Goal: Task Accomplishment & Management: Complete application form

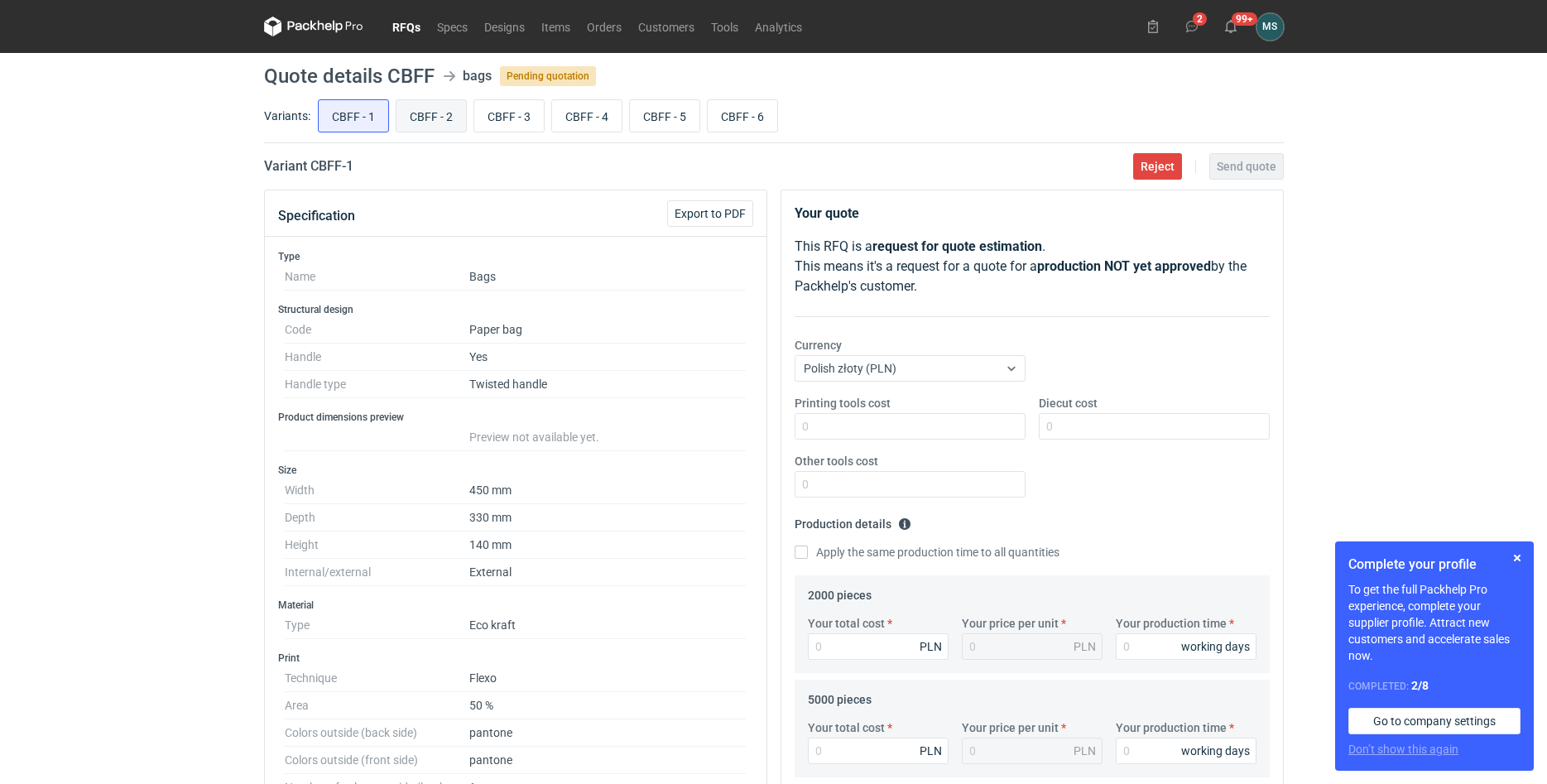
click at [420, 122] on input "CBFF - 2" at bounding box center [431, 115] width 70 height 31
radio input "true"
click at [358, 123] on input "CBFF - 1" at bounding box center [353, 115] width 70 height 31
radio input "true"
click at [447, 114] on input "CBFF - 2" at bounding box center [431, 115] width 70 height 31
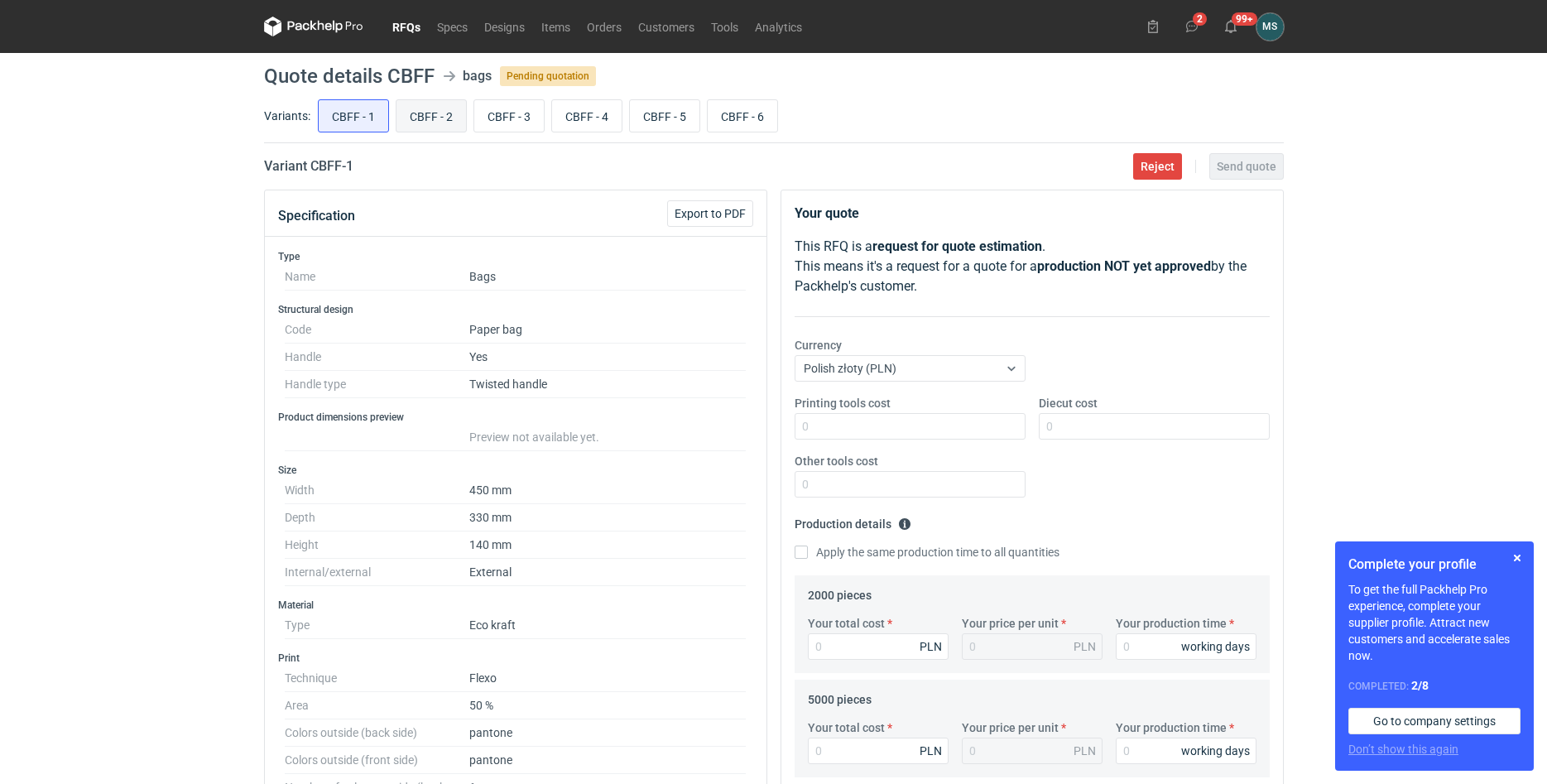
radio input "true"
click at [373, 110] on input "CBFF - 1" at bounding box center [353, 115] width 70 height 31
radio input "true"
click at [416, 118] on input "CBFF - 2" at bounding box center [431, 115] width 70 height 31
radio input "true"
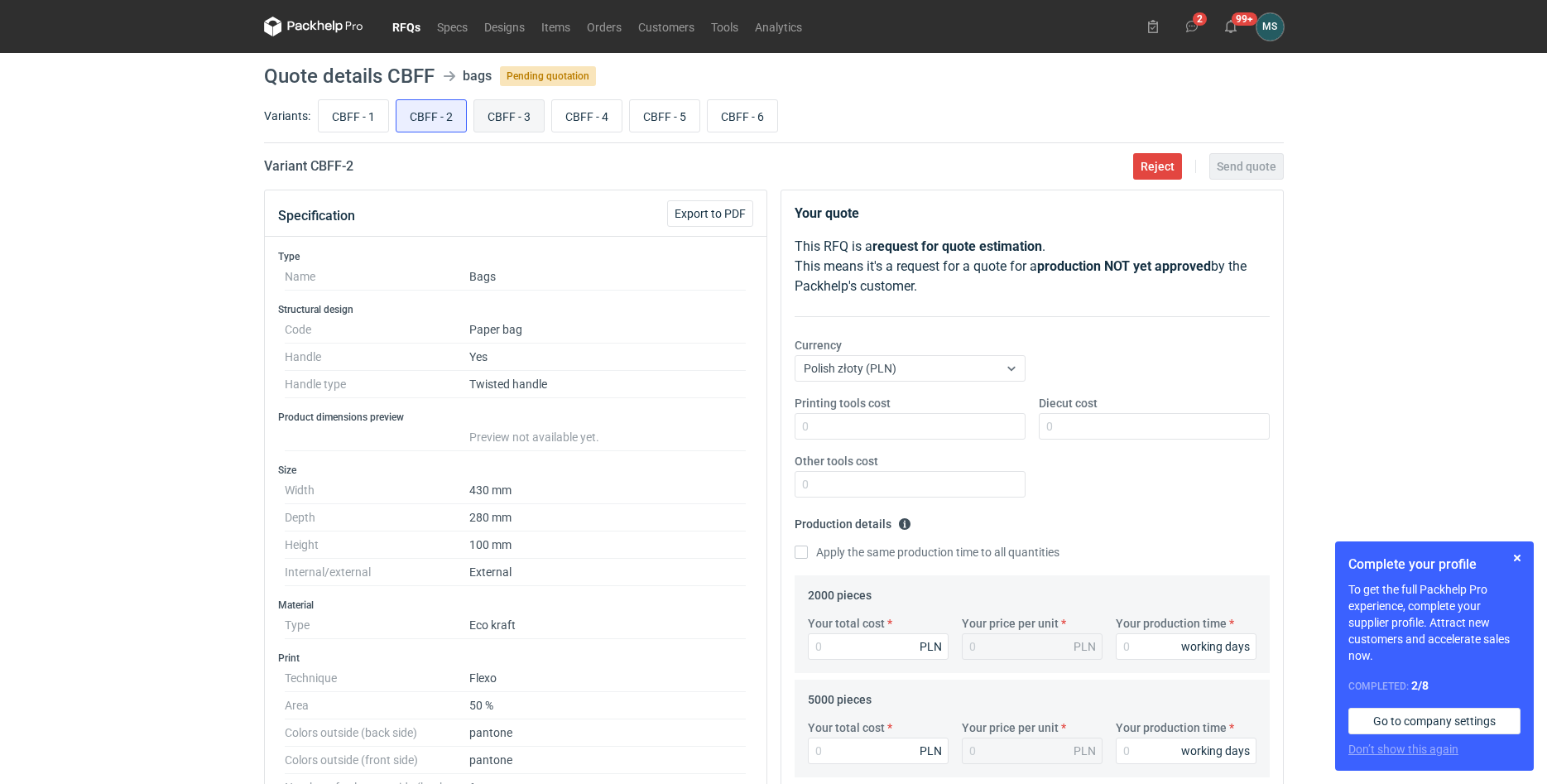
click at [505, 114] on input "CBFF - 3" at bounding box center [510, 115] width 70 height 31
radio input "true"
click at [579, 122] on input "CBFF - 4" at bounding box center [588, 115] width 70 height 31
radio input "true"
click at [660, 123] on input "CBFF - 5" at bounding box center [665, 115] width 70 height 31
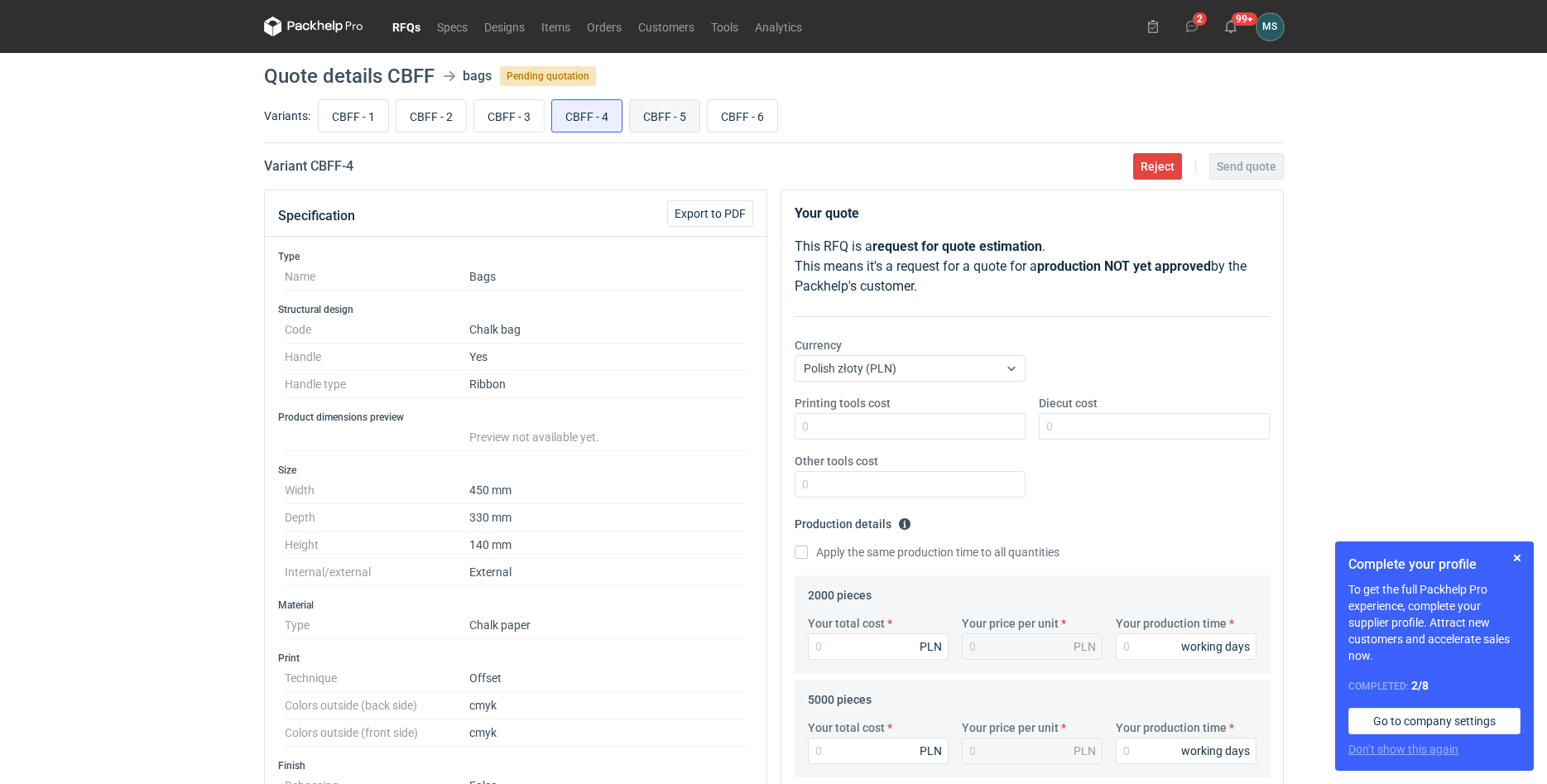
radio input "true"
click at [604, 105] on input "CBFF - 4" at bounding box center [588, 115] width 70 height 31
radio input "true"
click at [520, 114] on input "CBFF - 3" at bounding box center [510, 115] width 70 height 31
radio input "true"
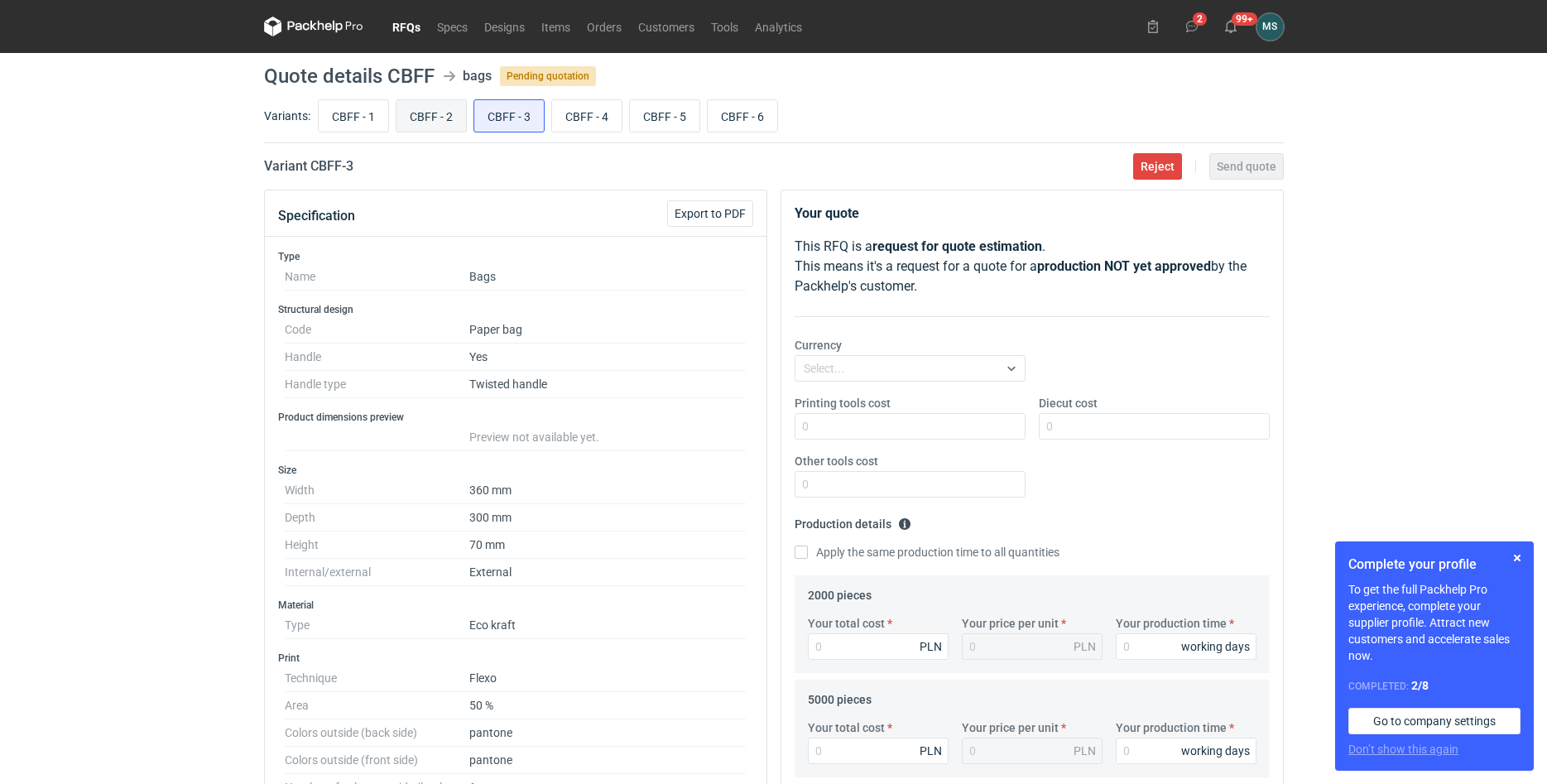
click at [452, 119] on input "CBFF - 2" at bounding box center [431, 115] width 70 height 31
radio input "true"
click at [357, 114] on input "CBFF - 1" at bounding box center [353, 115] width 70 height 31
radio input "true"
click at [607, 119] on input "CBFF - 4" at bounding box center [588, 115] width 70 height 31
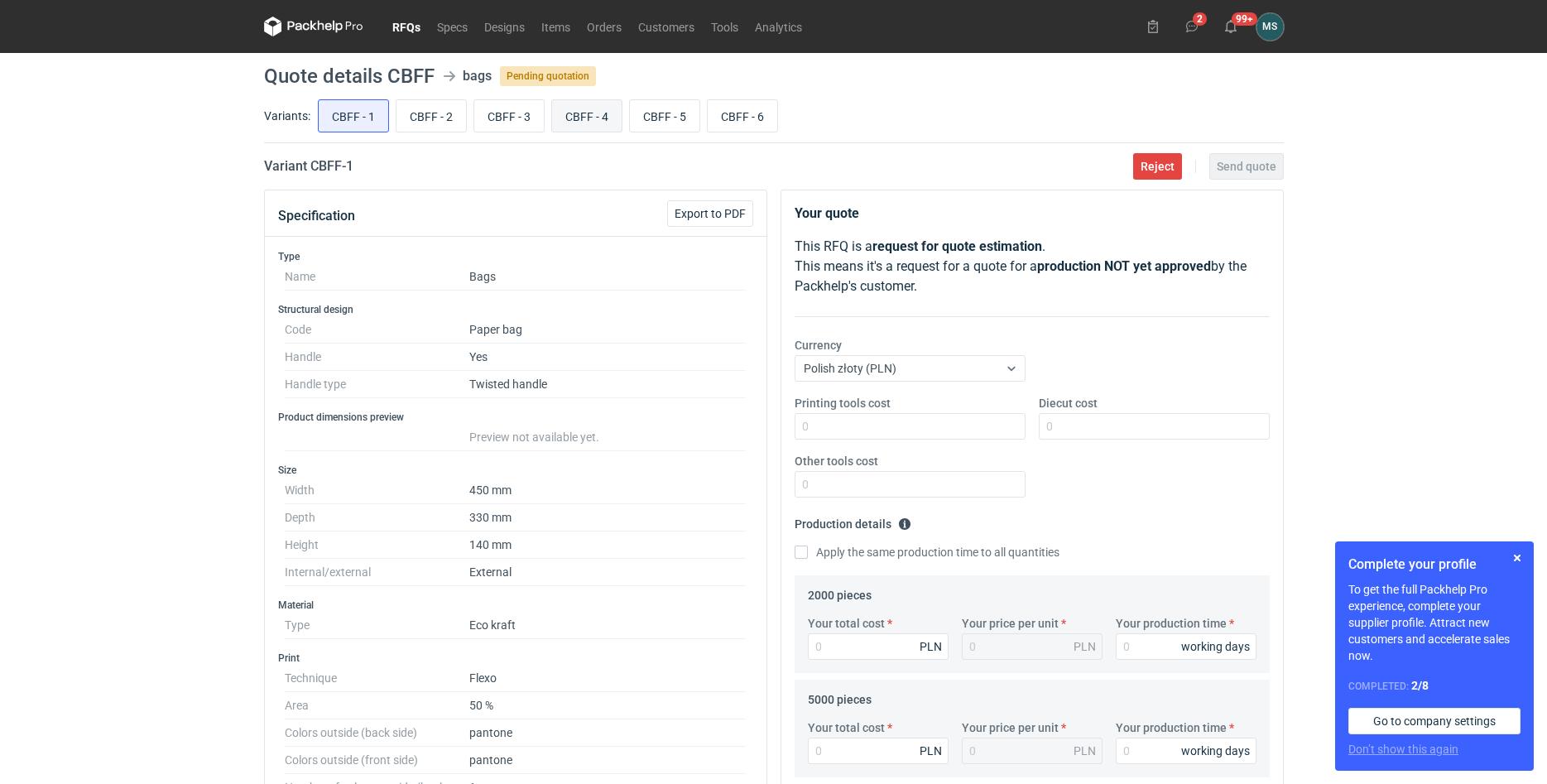
radio input "true"
click at [714, 118] on input "CBFF - 6" at bounding box center [743, 115] width 70 height 31
radio input "true"
click at [654, 122] on input "CBFF - 5" at bounding box center [665, 115] width 70 height 31
radio input "true"
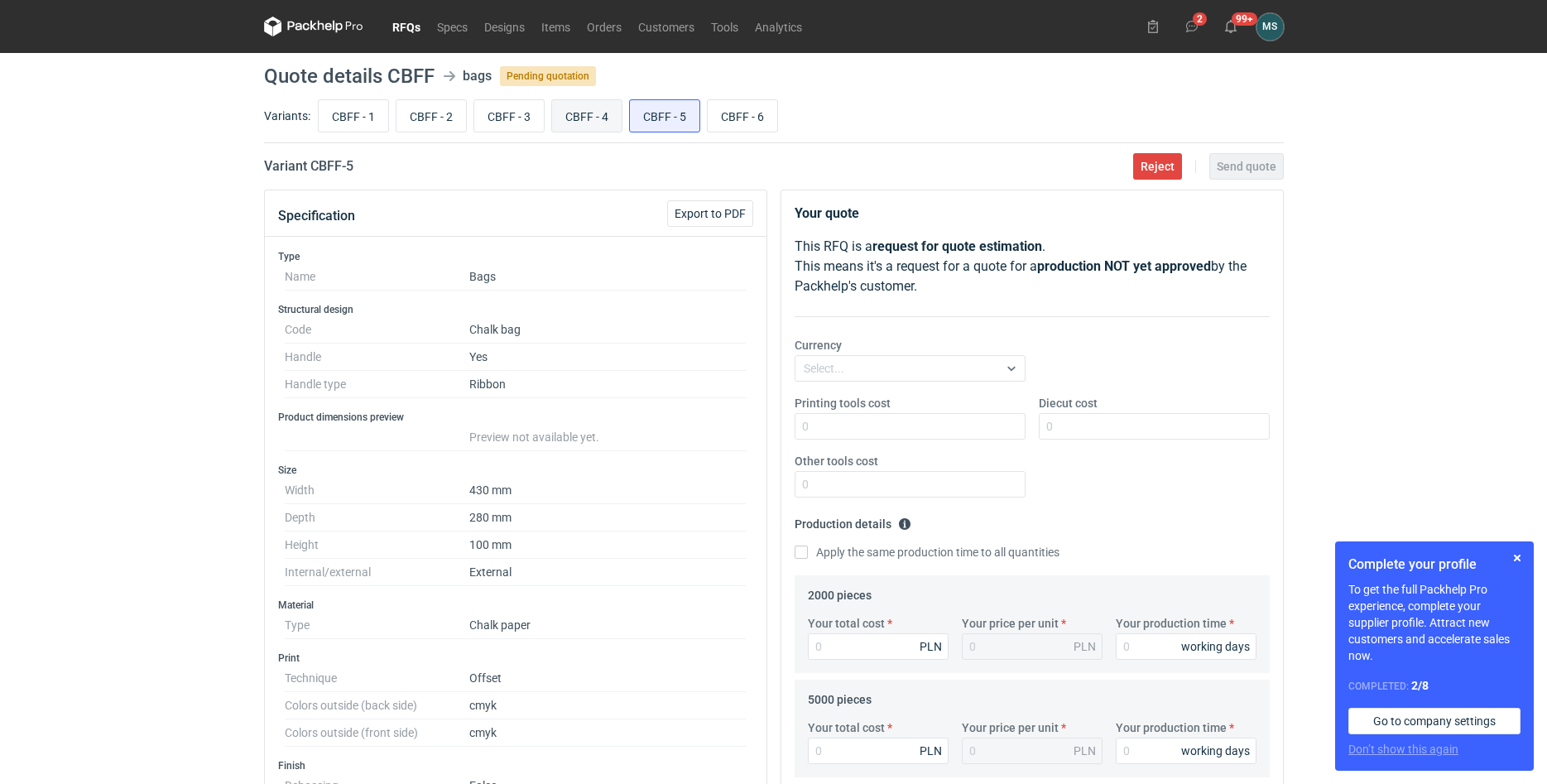
click at [601, 113] on input "CBFF - 4" at bounding box center [588, 115] width 70 height 31
radio input "true"
click at [645, 118] on input "CBFF - 5" at bounding box center [665, 115] width 70 height 31
radio input "true"
click at [740, 112] on input "CBFF - 6" at bounding box center [743, 115] width 70 height 31
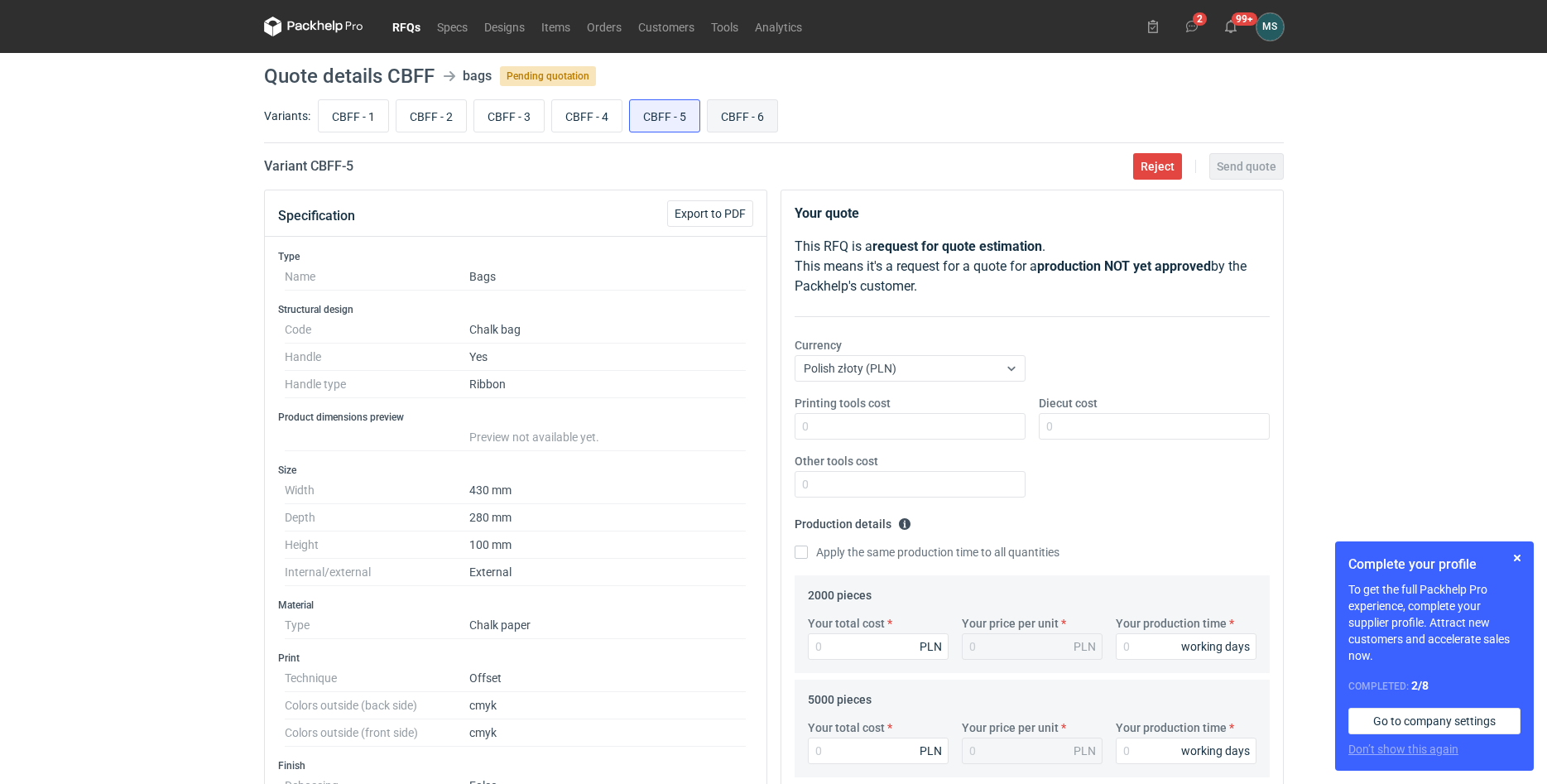
radio input "true"
click at [371, 117] on input "CBFF - 1" at bounding box center [353, 115] width 70 height 31
radio input "true"
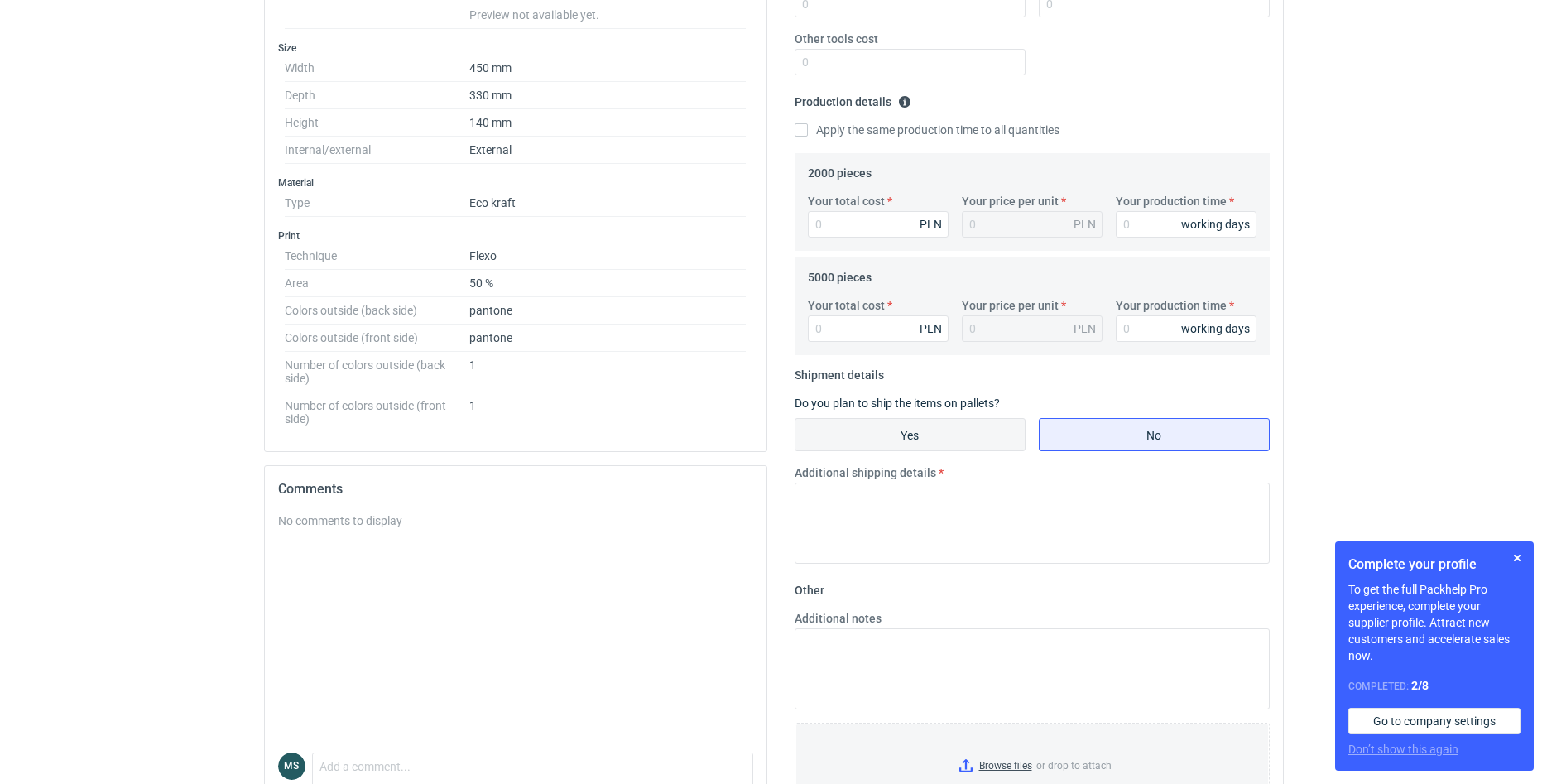
click at [936, 441] on input "Yes" at bounding box center [910, 434] width 229 height 31
radio input "true"
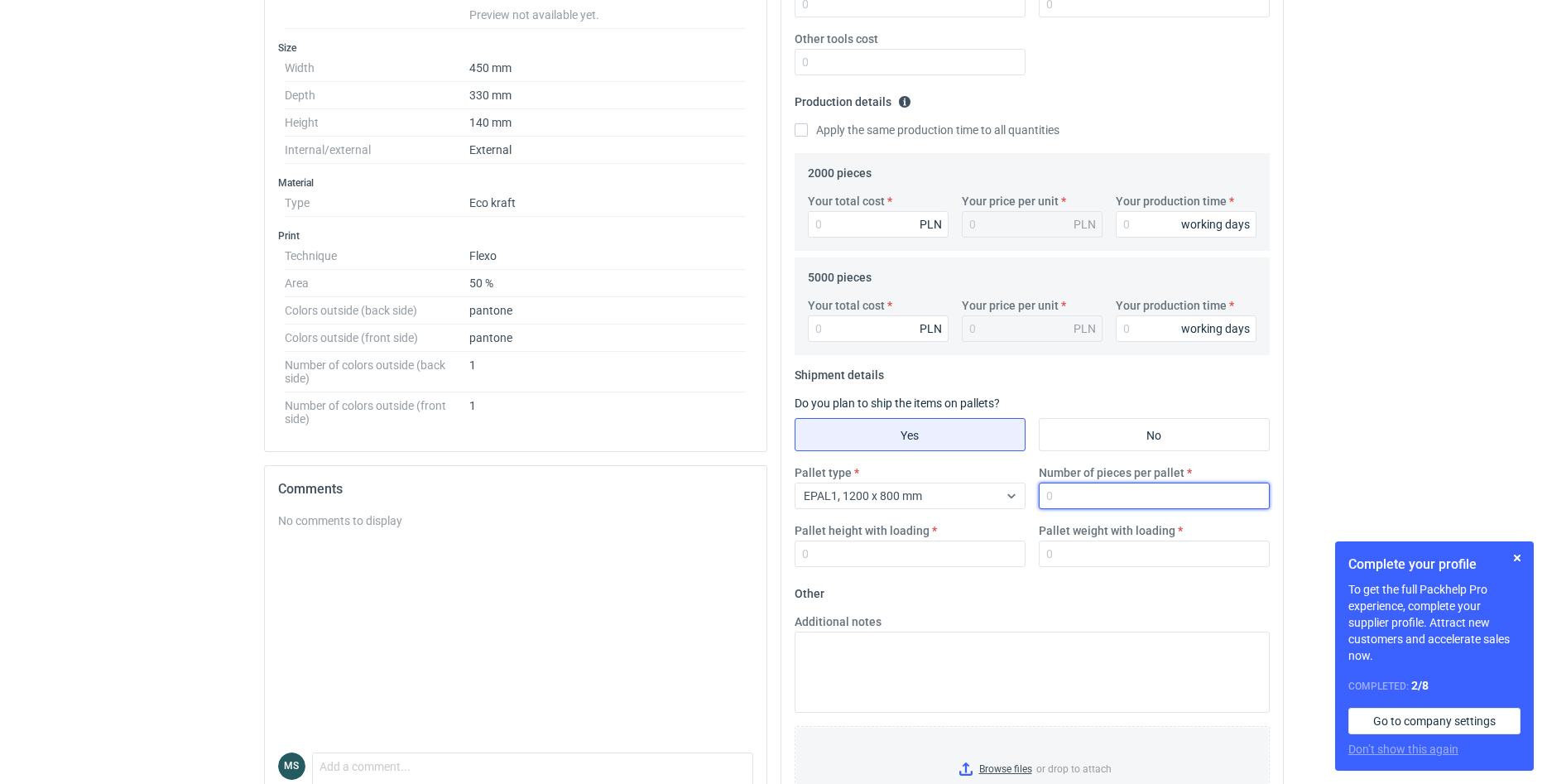
click at [1098, 506] on input "Number of pieces per pallet" at bounding box center [1154, 496] width 231 height 27
type input "4000"
click at [887, 560] on input "Pallet height with loading" at bounding box center [910, 554] width 231 height 27
type input "210"
click at [1089, 562] on input "Pallet weight with loading" at bounding box center [1154, 554] width 231 height 27
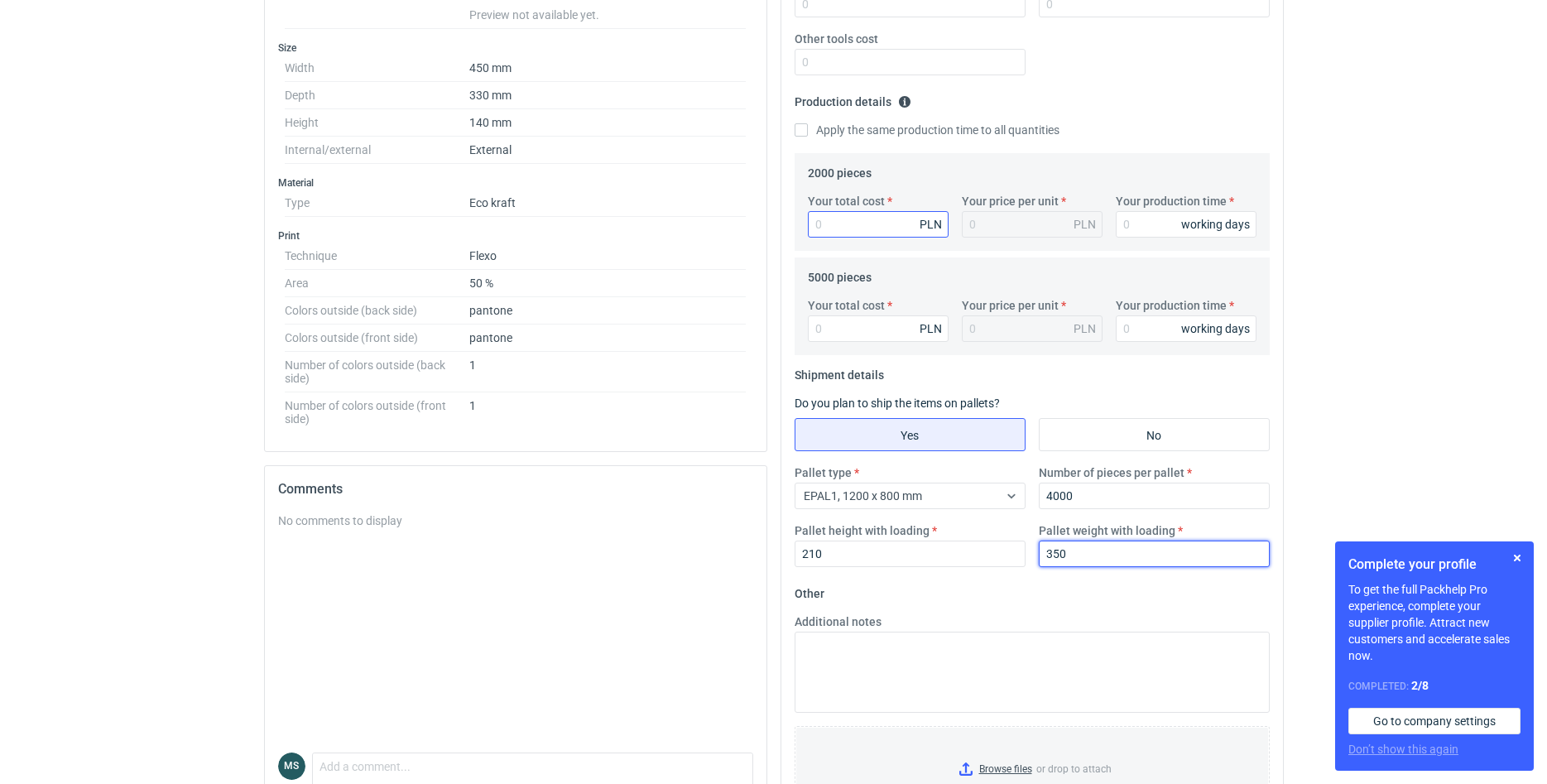
type input "350"
click at [905, 224] on input "Your total cost" at bounding box center [878, 224] width 140 height 27
type input "1"
click at [1151, 235] on input "Your production time" at bounding box center [1186, 224] width 140 height 27
type input "1"
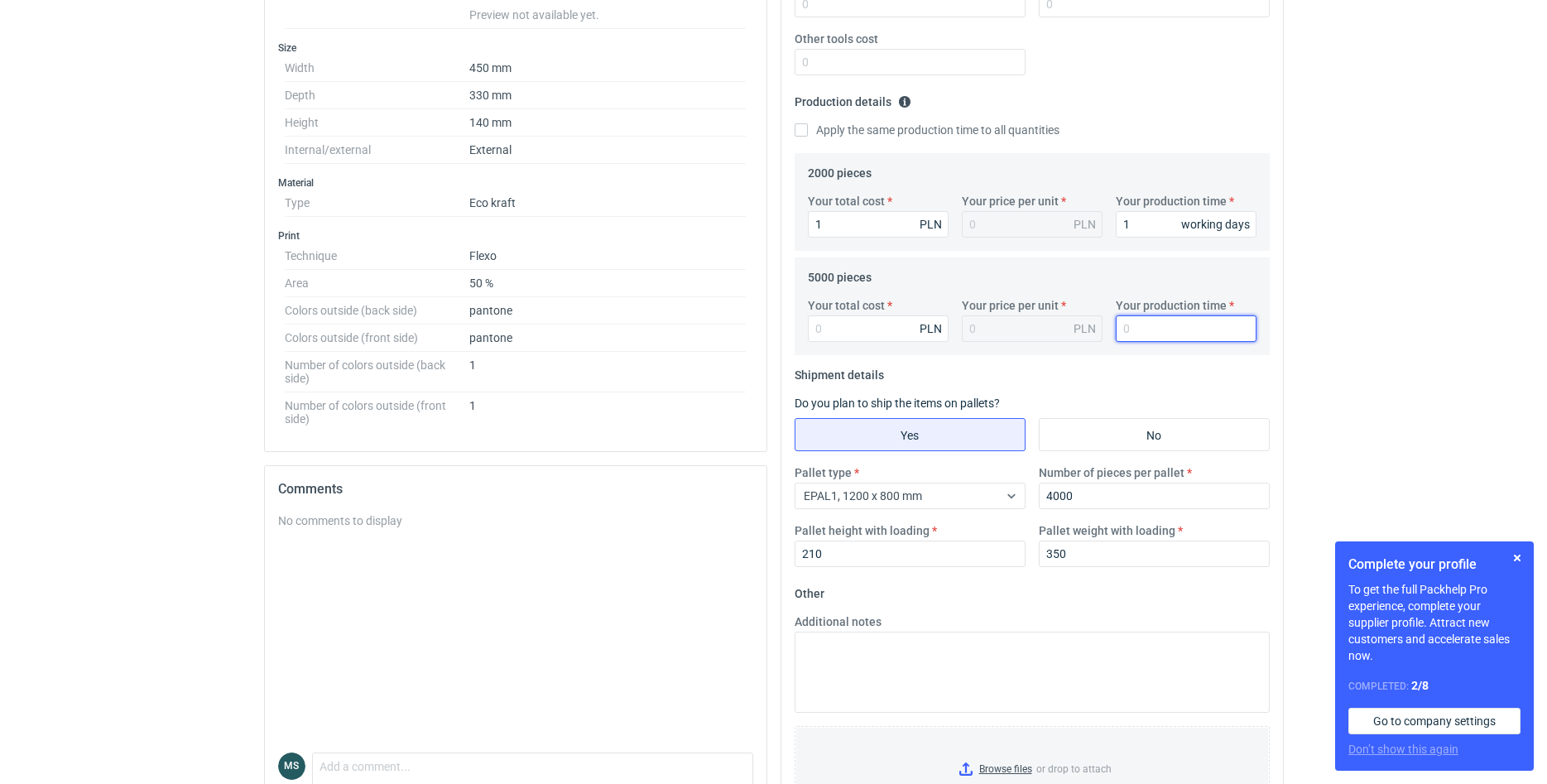
click at [1156, 340] on input "Your production time" at bounding box center [1186, 329] width 140 height 27
type input "20"
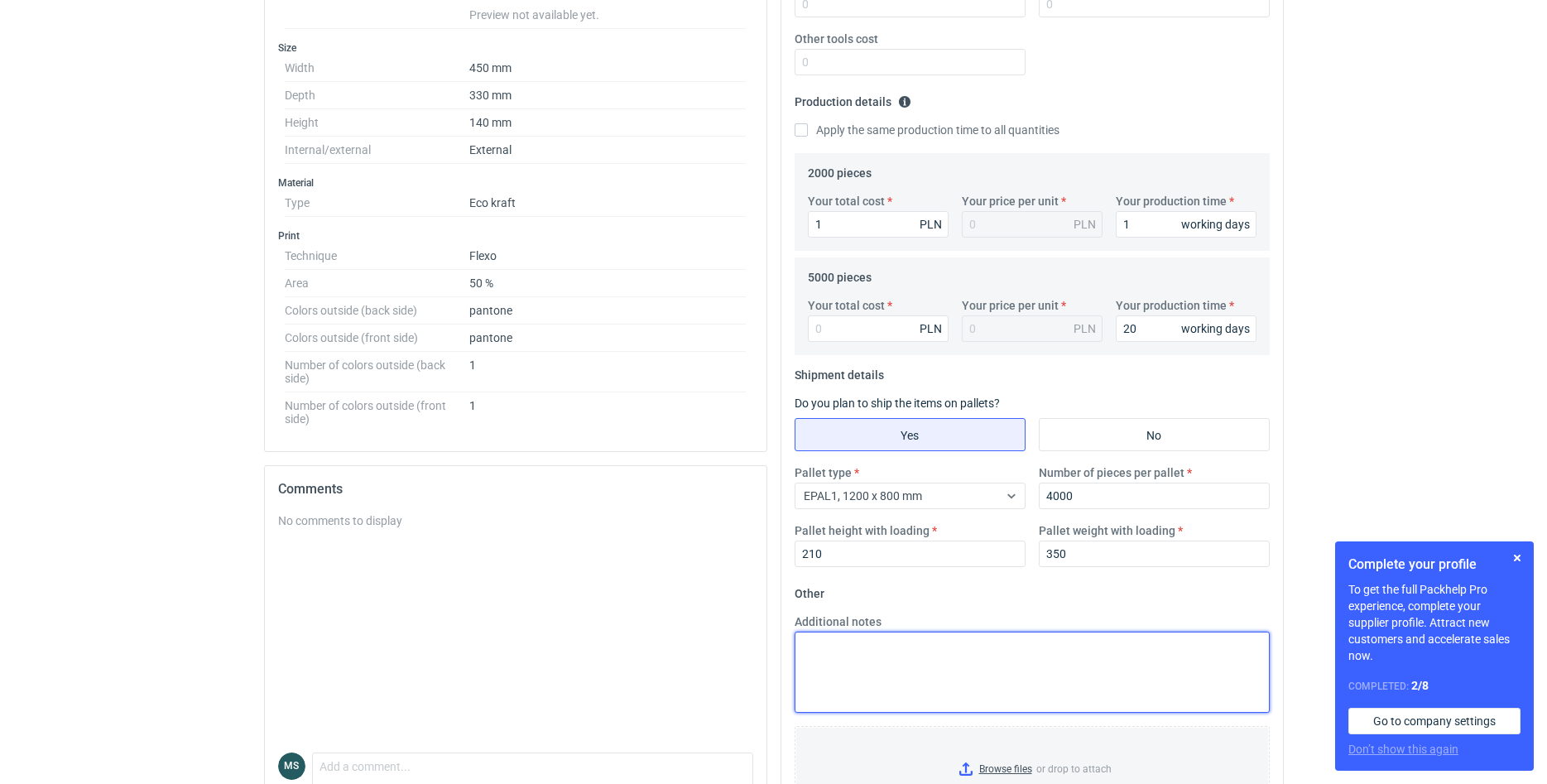
click at [930, 669] on textarea "Additional notes" at bounding box center [1032, 671] width 475 height 81
type textarea "Rozmiar: 45x16x34 eko 100 gsm"
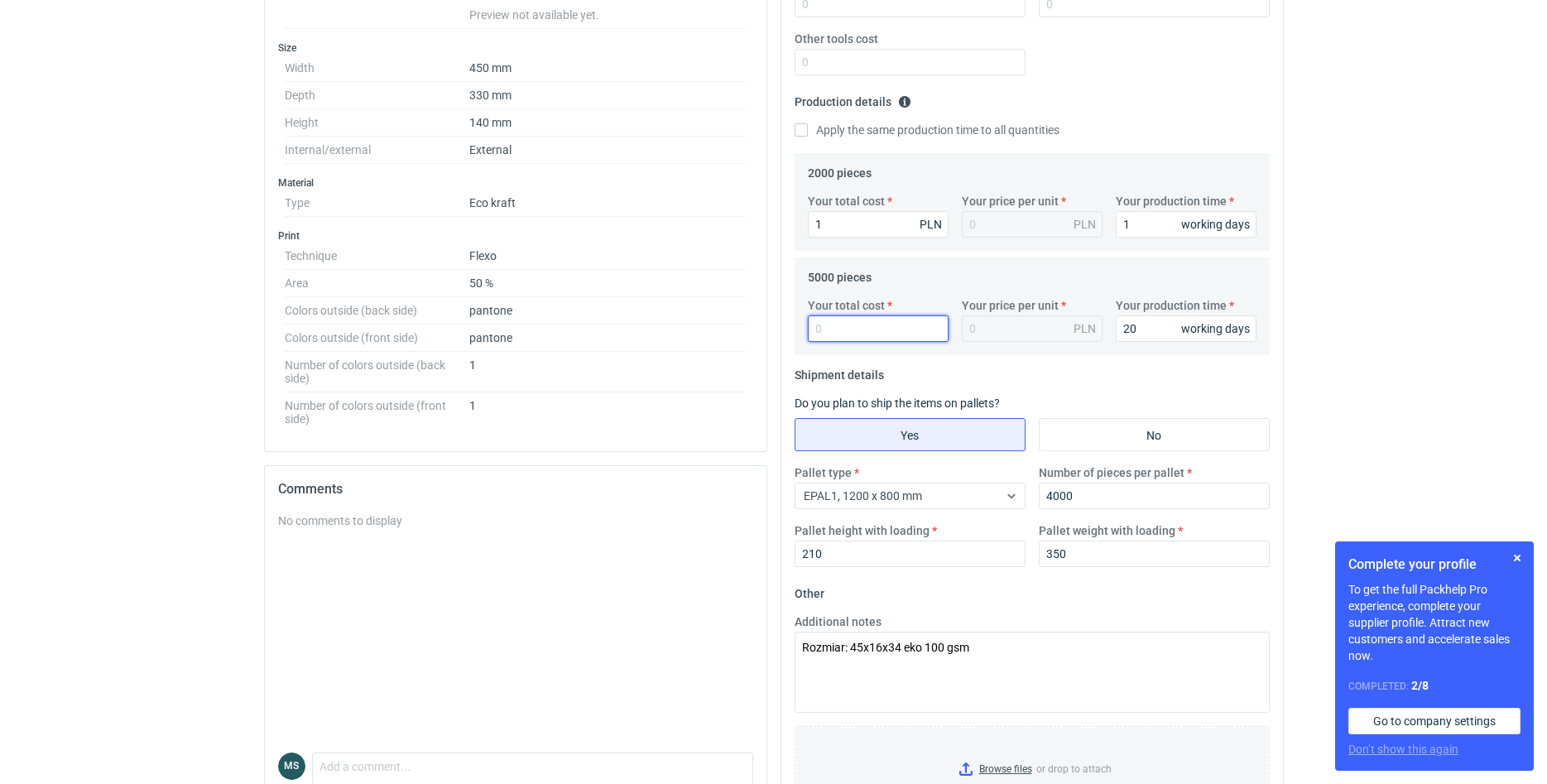
click at [875, 329] on input "Your total cost" at bounding box center [878, 329] width 140 height 27
type input "3100"
type input "0.62"
type input "3100"
drag, startPoint x: 1145, startPoint y: 325, endPoint x: 1100, endPoint y: 329, distance: 45.2
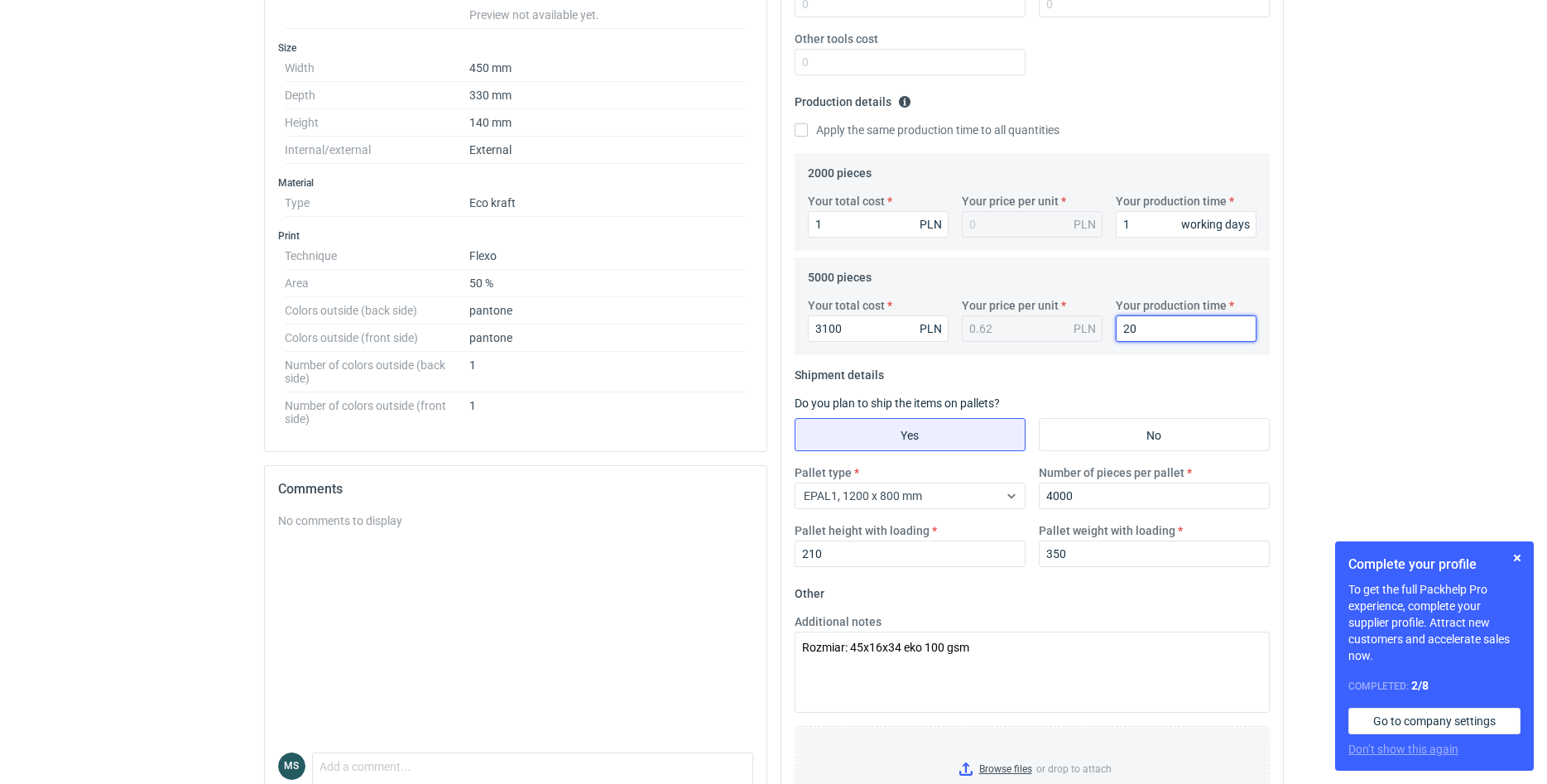
click at [1116, 329] on input "20" at bounding box center [1186, 329] width 140 height 27
type input "30"
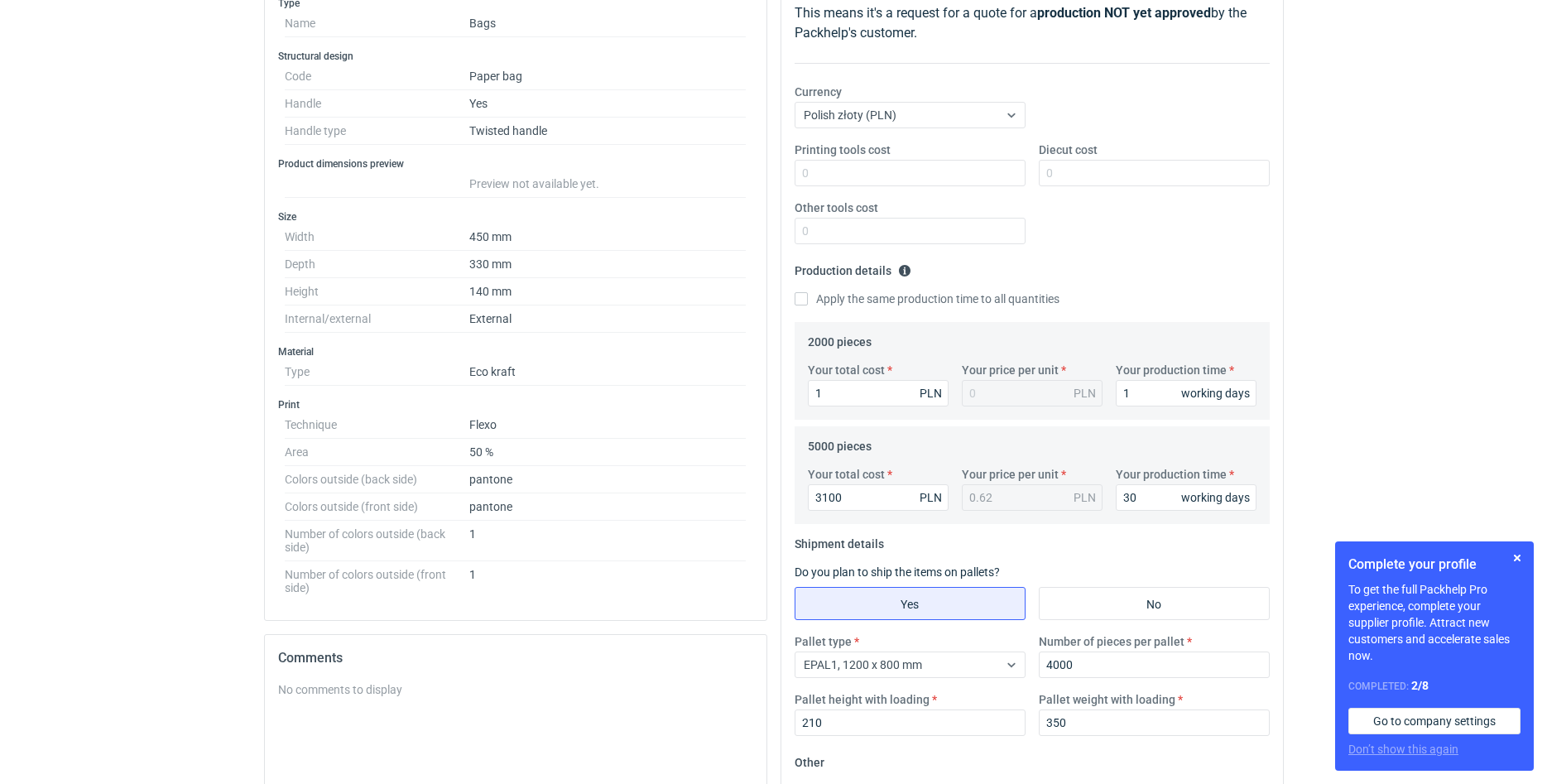
scroll to position [501, 0]
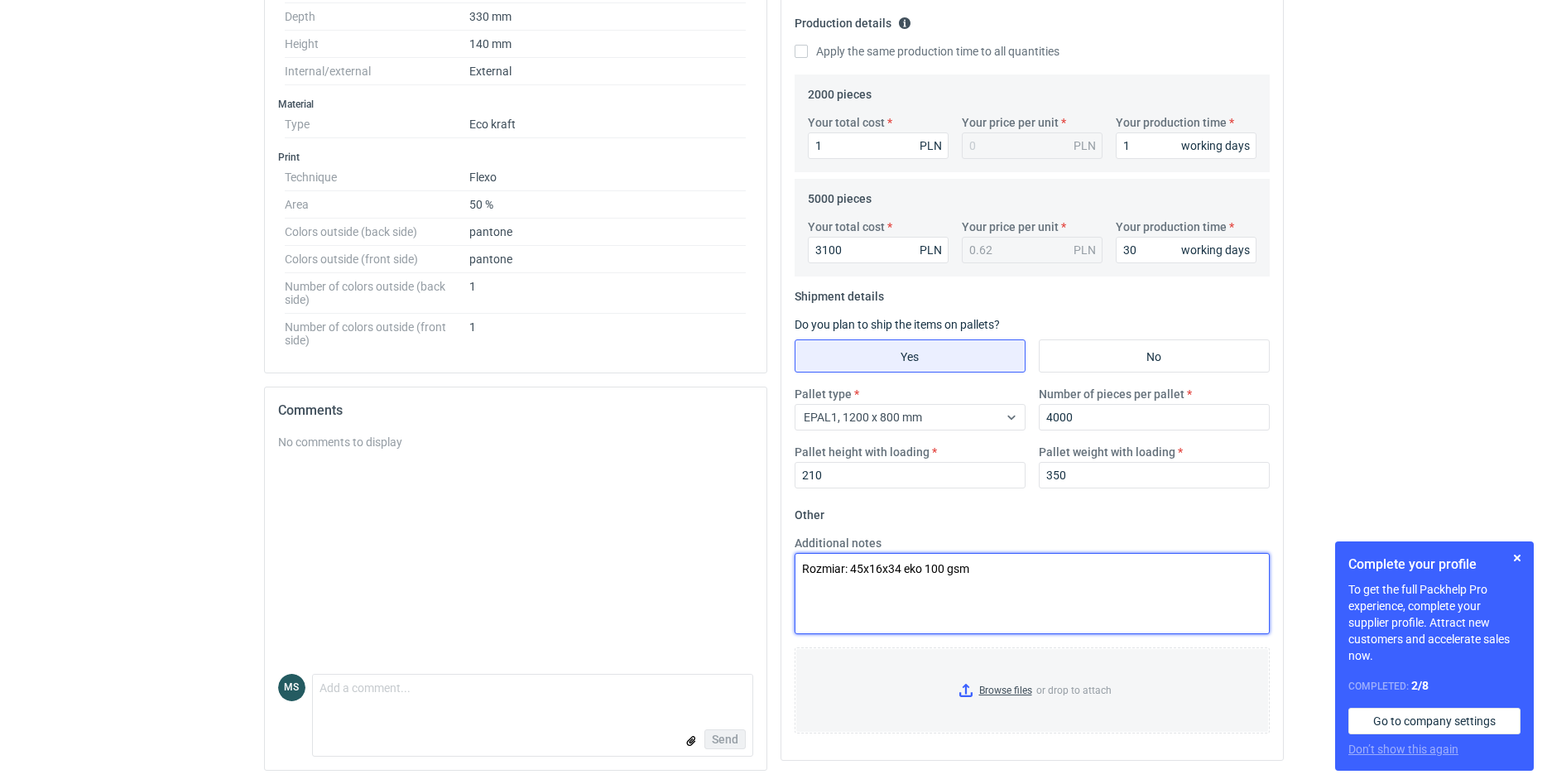
click at [993, 572] on textarea "Rozmiar: 45x16x34 eko 100 gsm" at bounding box center [1032, 593] width 475 height 81
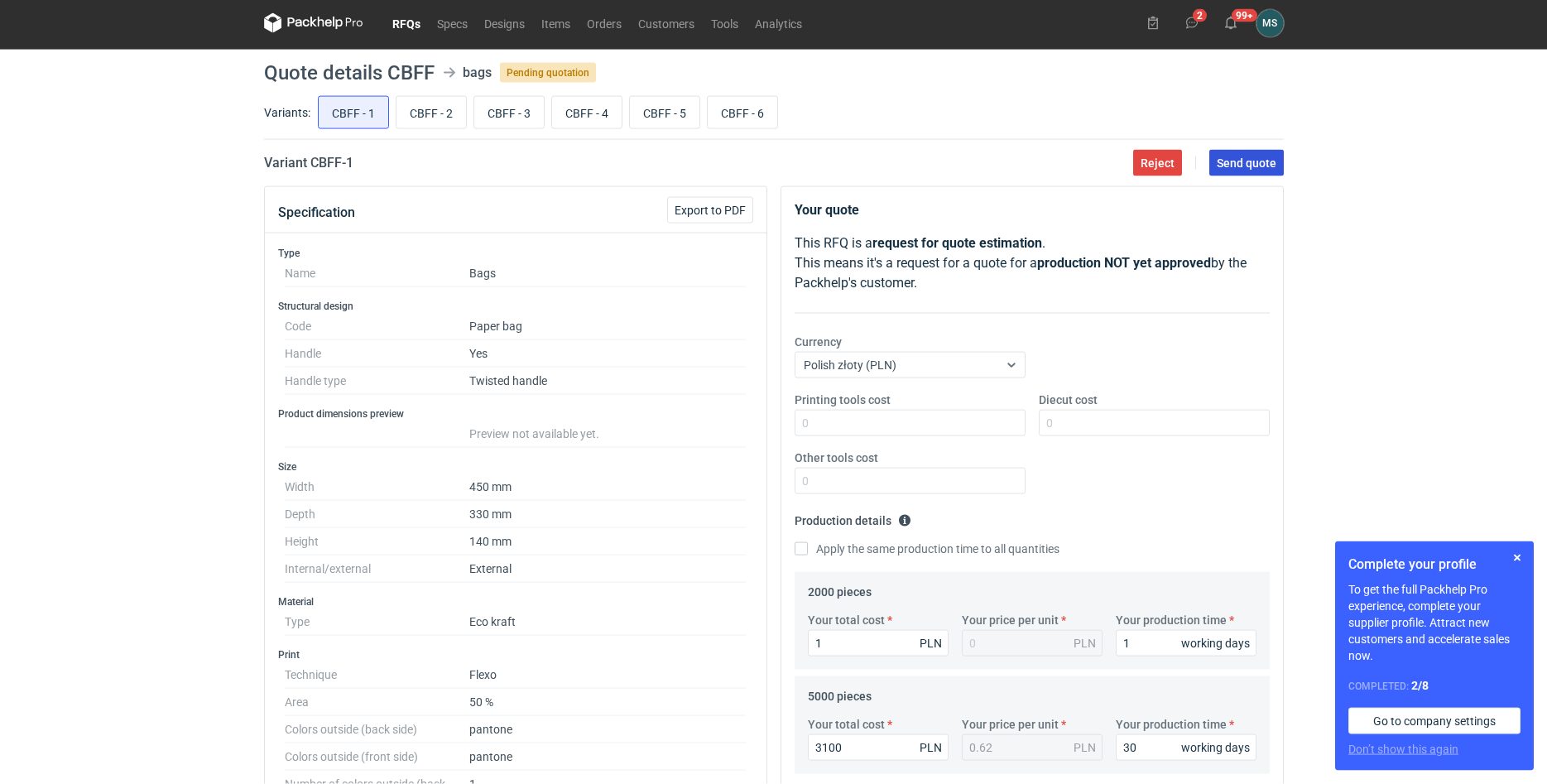
scroll to position [0, 0]
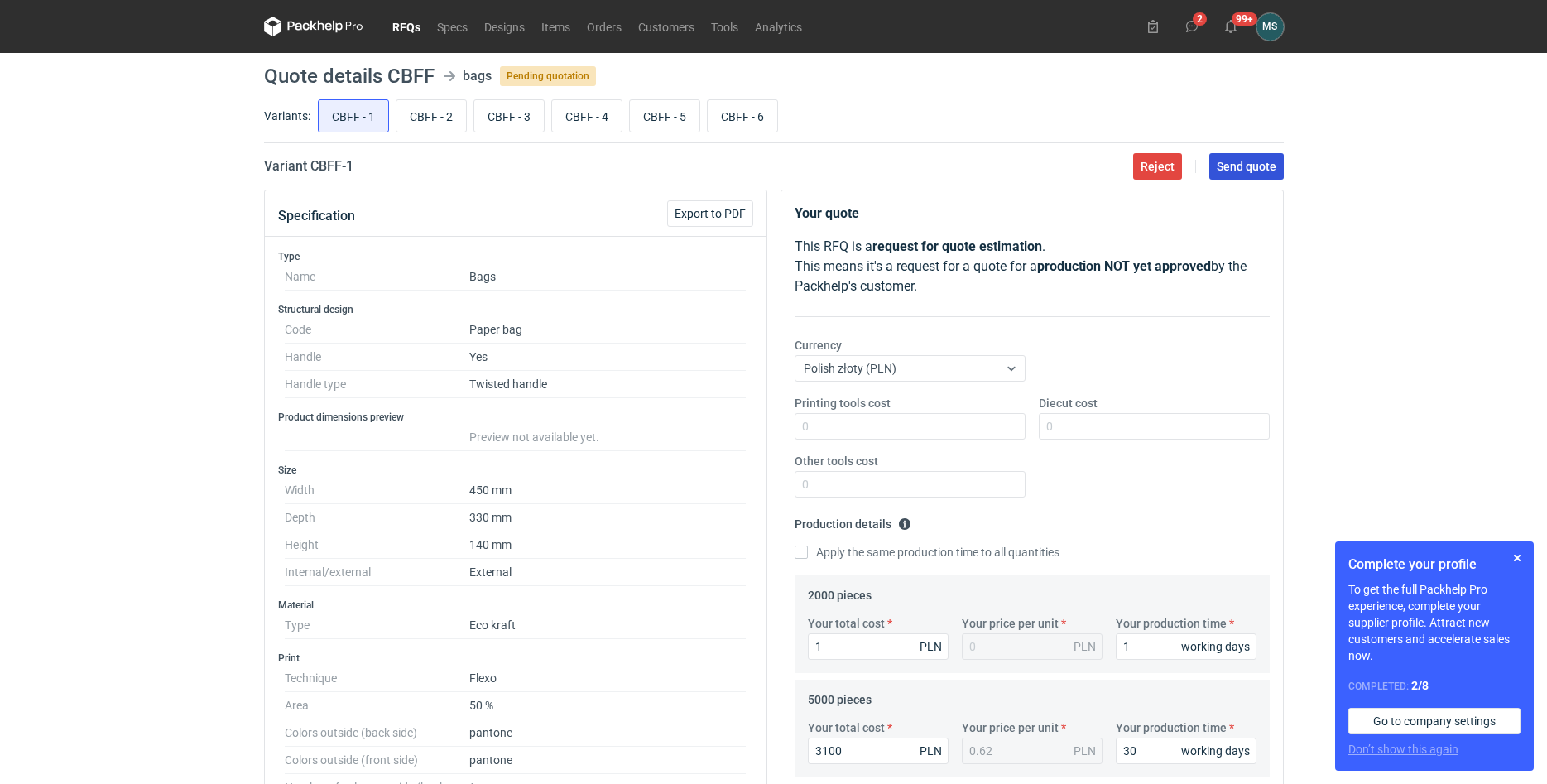
type textarea "Rozmiar: 45x16x34 eko 100 gsm + koszt matrycy"
click at [1258, 162] on span "Send quote" at bounding box center [1247, 166] width 60 height 12
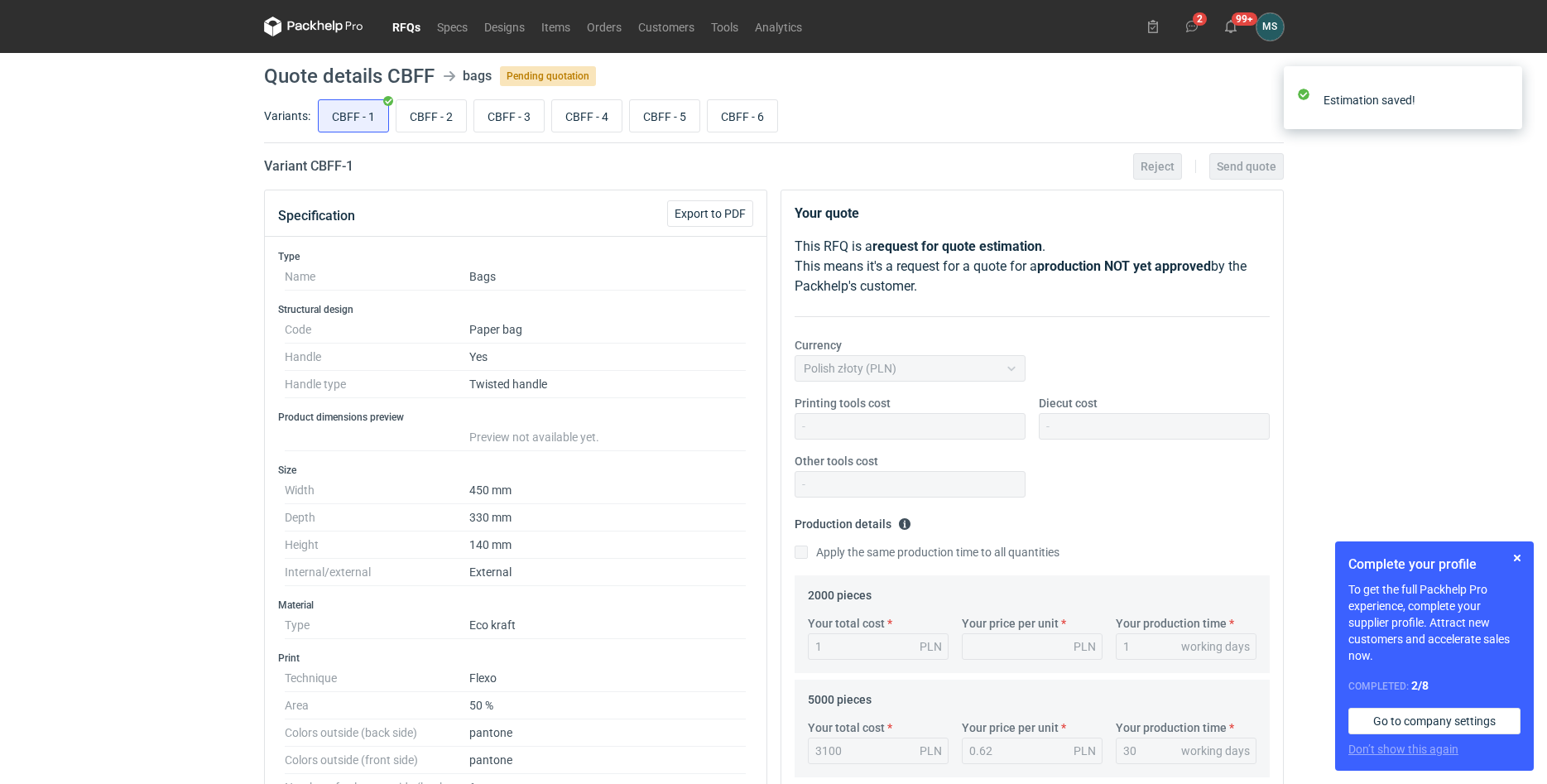
click at [427, 133] on div "CBFF - 1 CBFF - 2 CBFF - 3 CBFF - 4 CBFF - 5 CBFF - 6" at bounding box center [799, 115] width 969 height 39
click at [431, 120] on input "CBFF - 2" at bounding box center [431, 115] width 70 height 31
radio input "true"
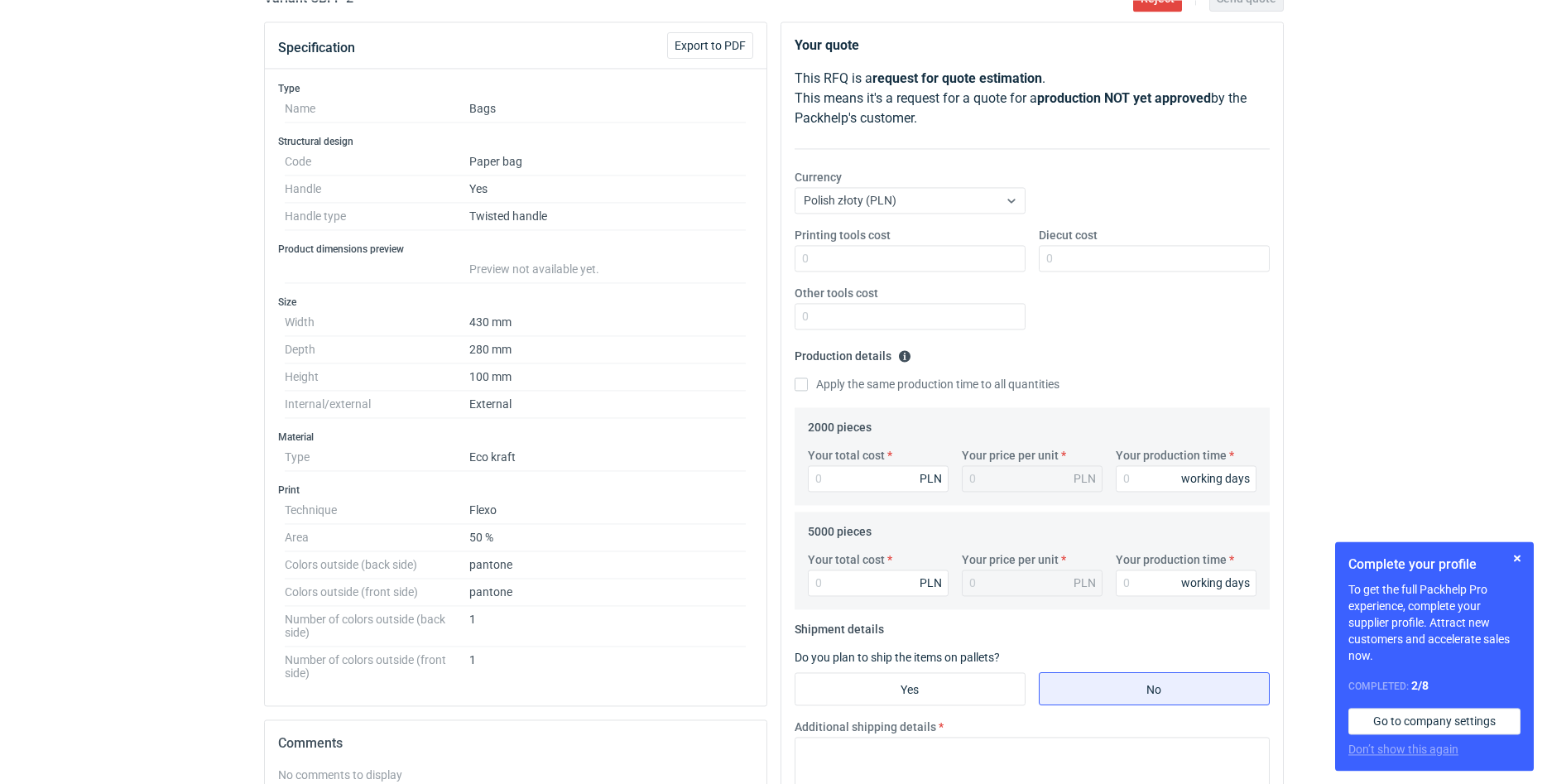
scroll to position [253, 0]
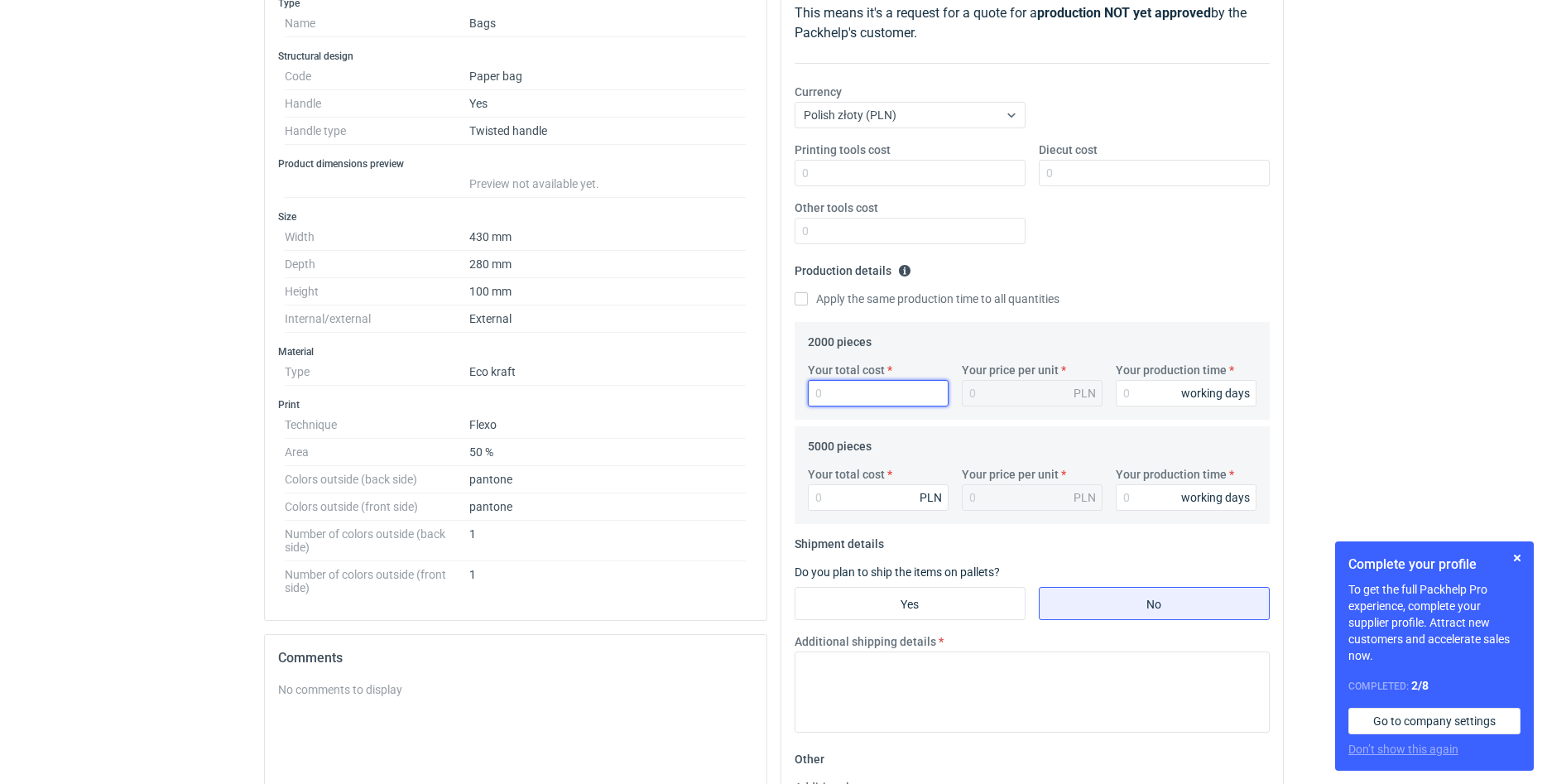
click at [880, 394] on input "Your total cost" at bounding box center [878, 393] width 140 height 27
type input "1"
click at [1150, 403] on input "Your production time" at bounding box center [1186, 393] width 140 height 27
type input "1"
click at [1146, 491] on input "Your production time" at bounding box center [1186, 498] width 140 height 27
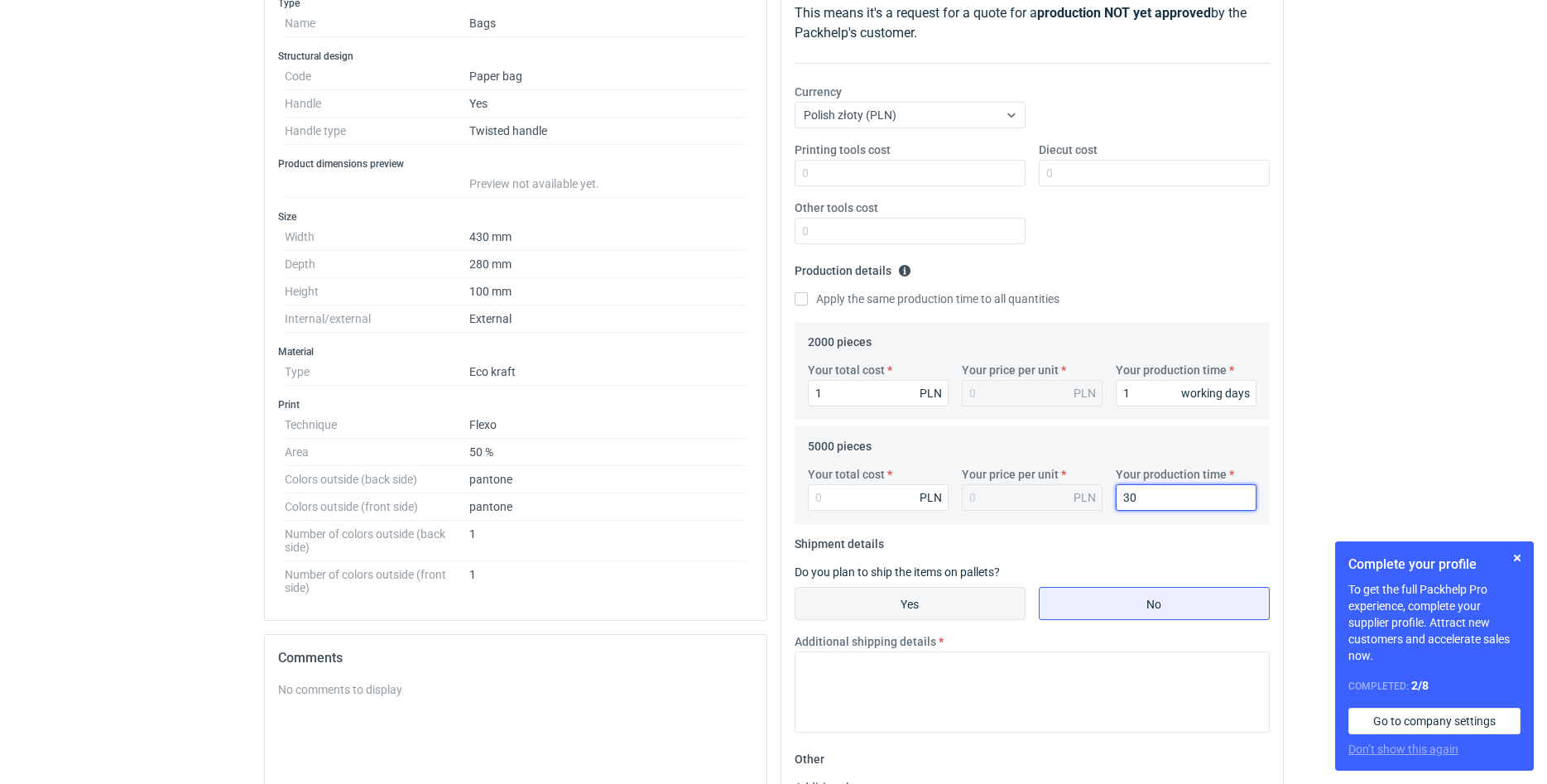
type input "30"
click at [917, 597] on input "Yes" at bounding box center [910, 603] width 229 height 31
radio input "true"
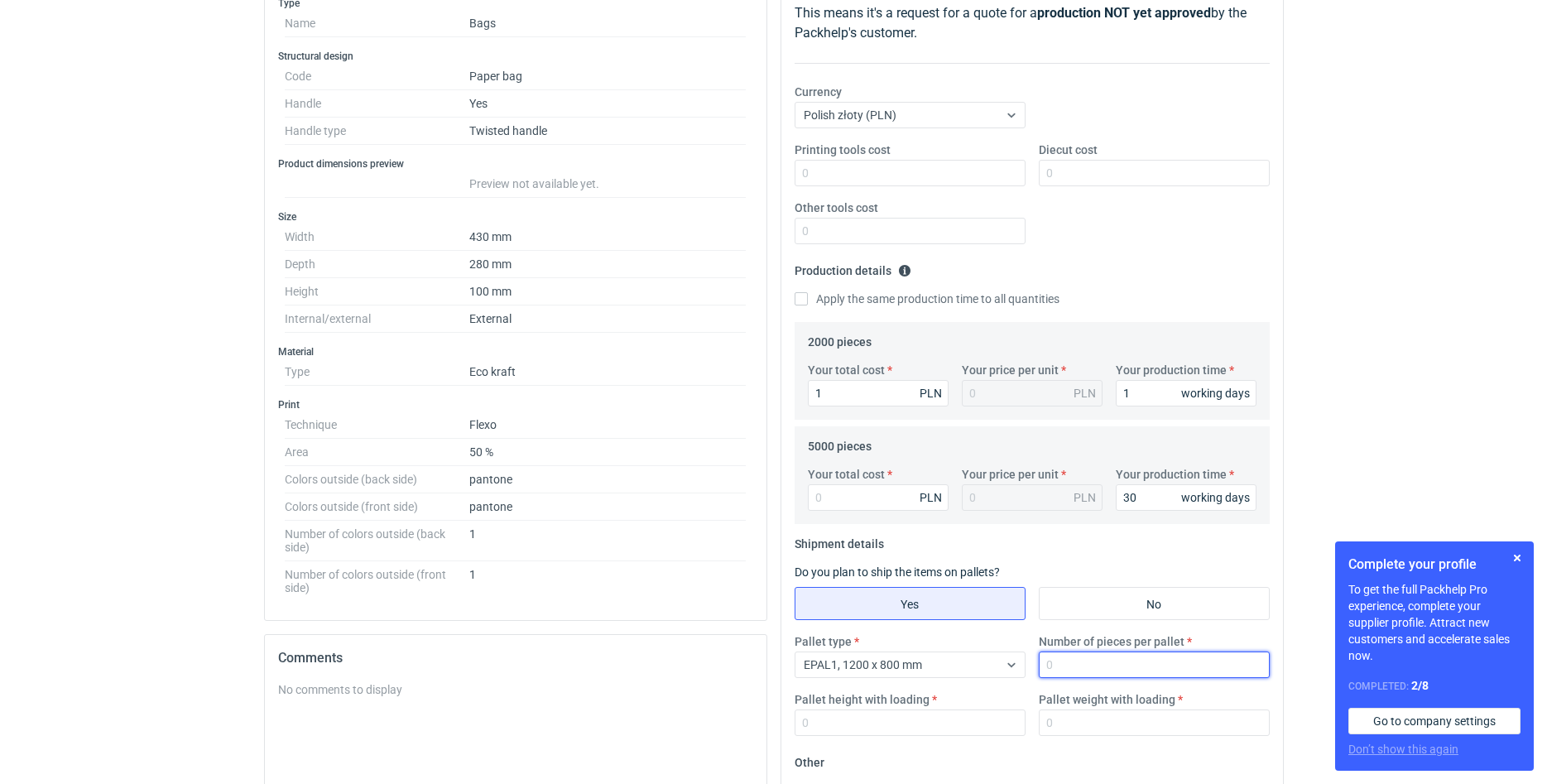
click at [1085, 656] on input "Number of pieces per pallet" at bounding box center [1154, 665] width 231 height 27
type input "4000"
click at [884, 724] on input "Pallet height with loading" at bounding box center [910, 722] width 231 height 27
type input "210"
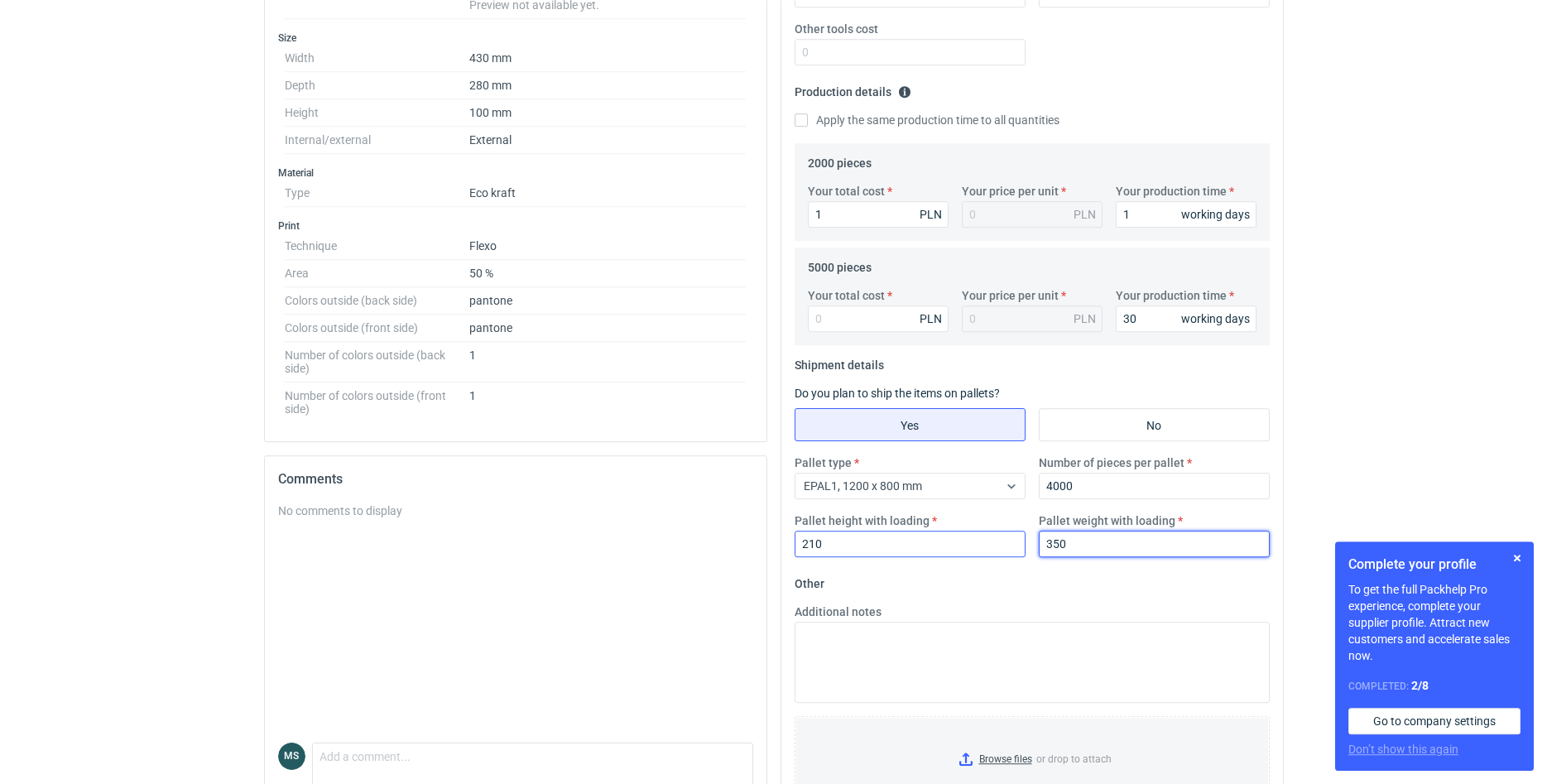
scroll to position [501, 0]
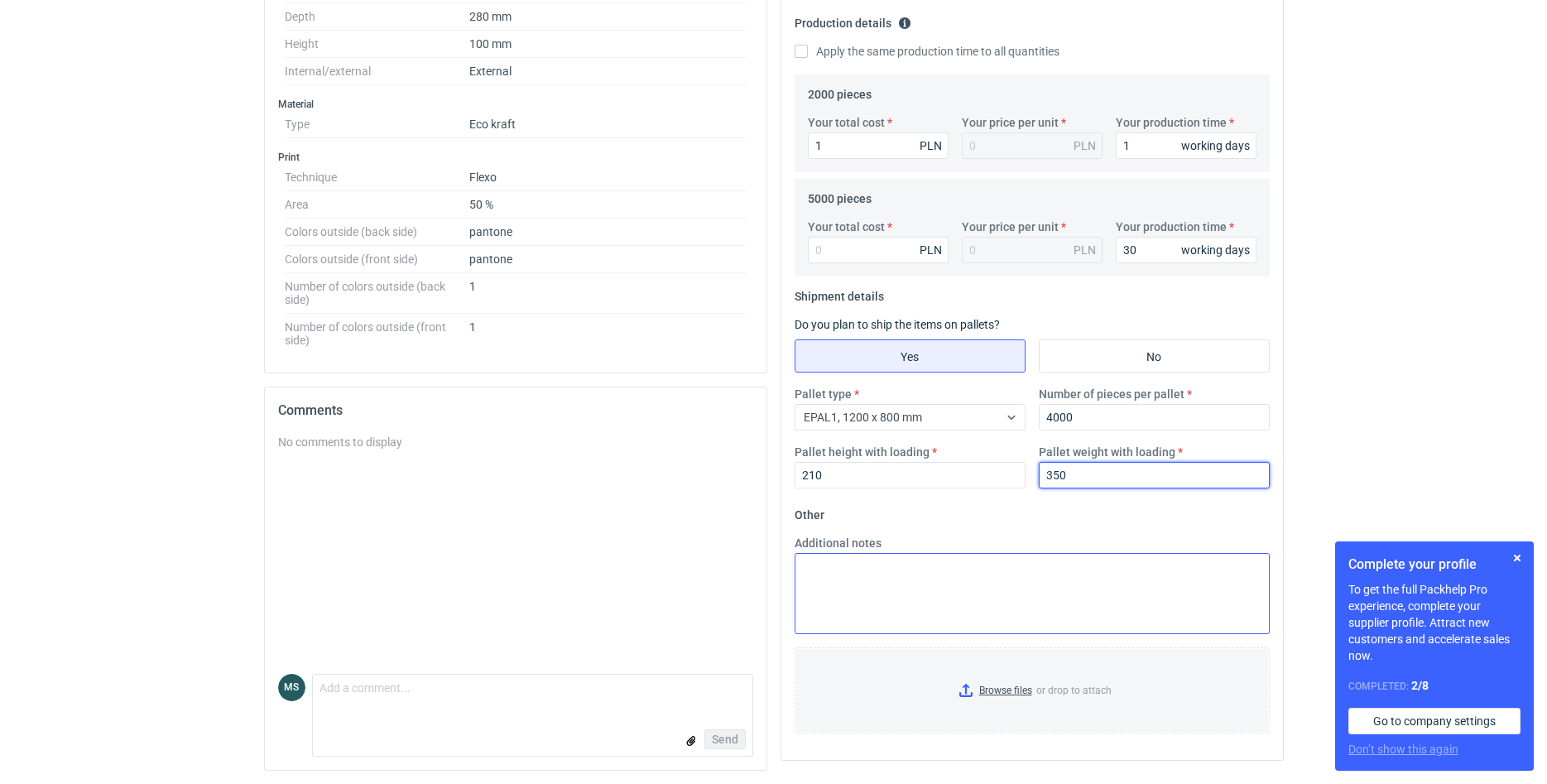
type input "350"
click at [866, 584] on textarea "Additional notes" at bounding box center [1032, 593] width 475 height 81
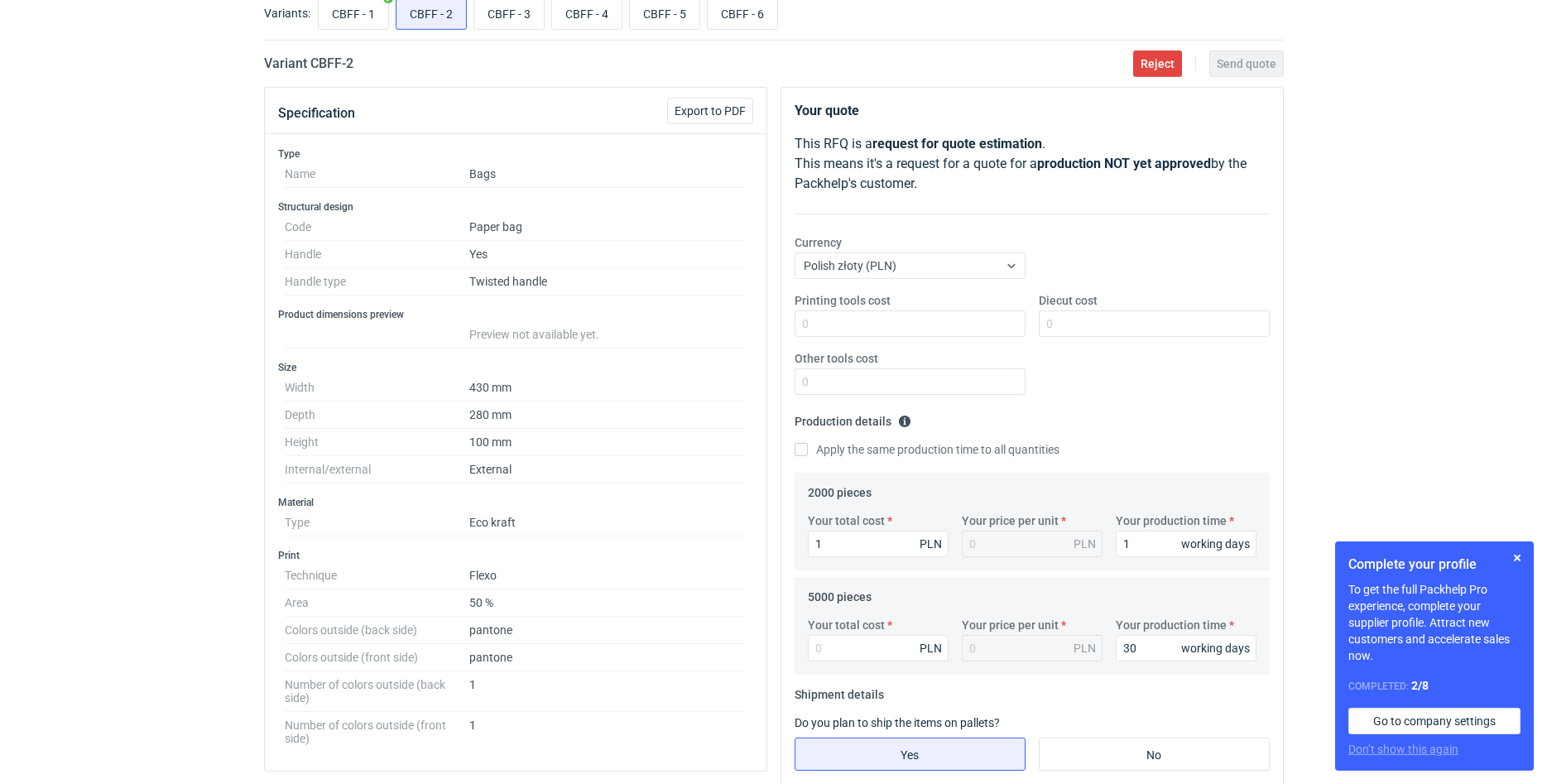
scroll to position [79, 0]
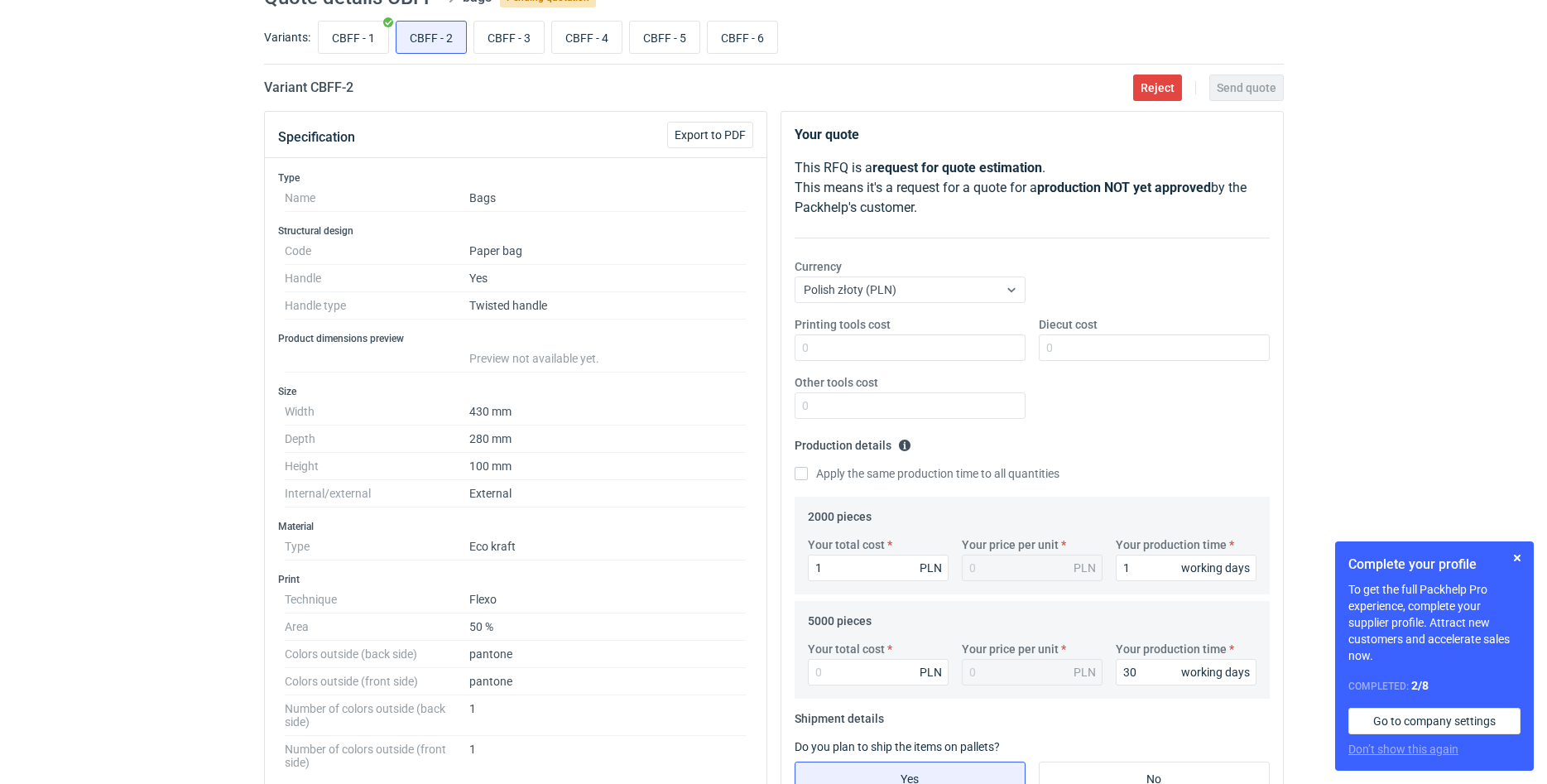
type textarea "Rozmiar: 40x10x32"
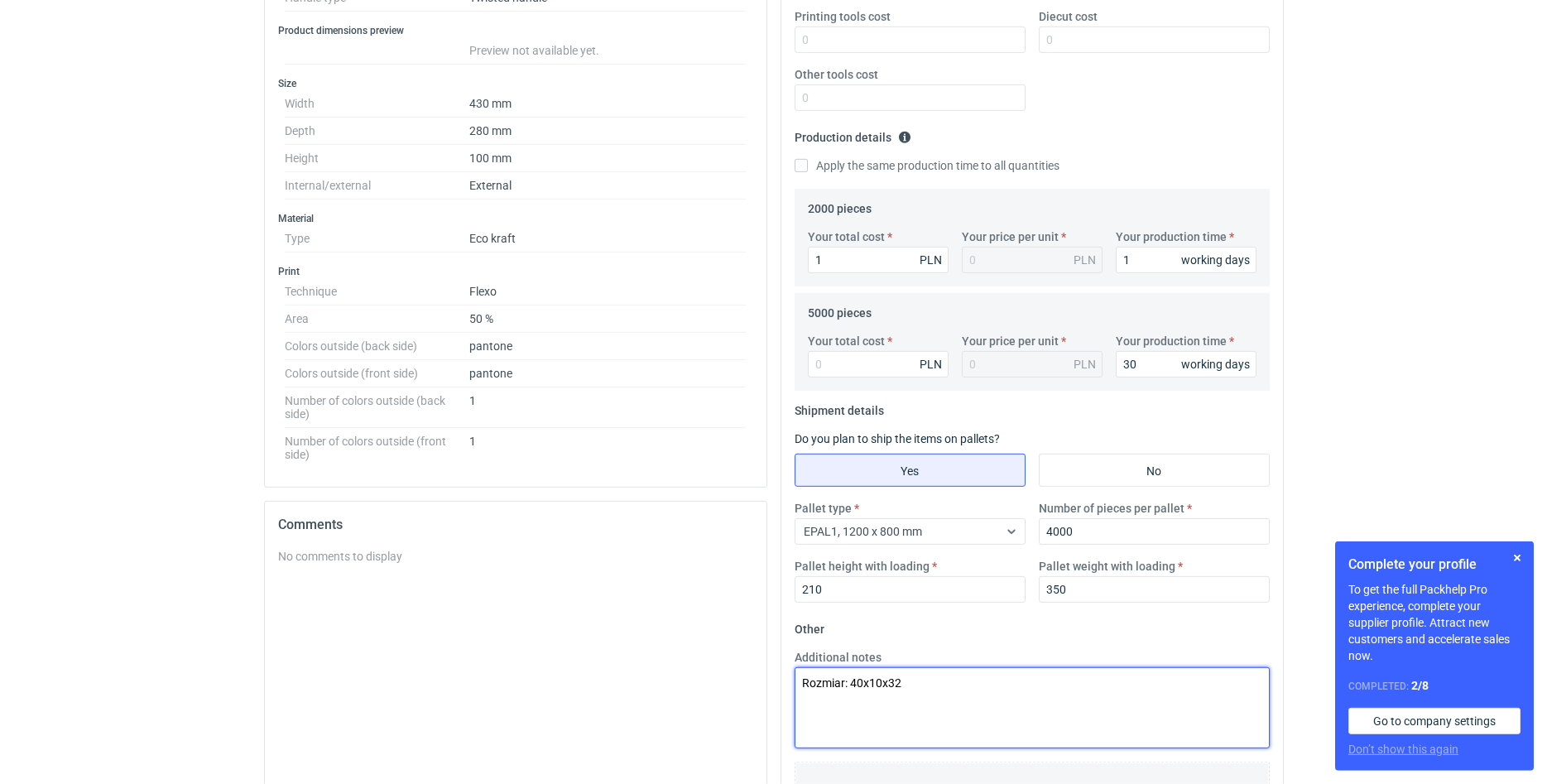
scroll to position [417, 0]
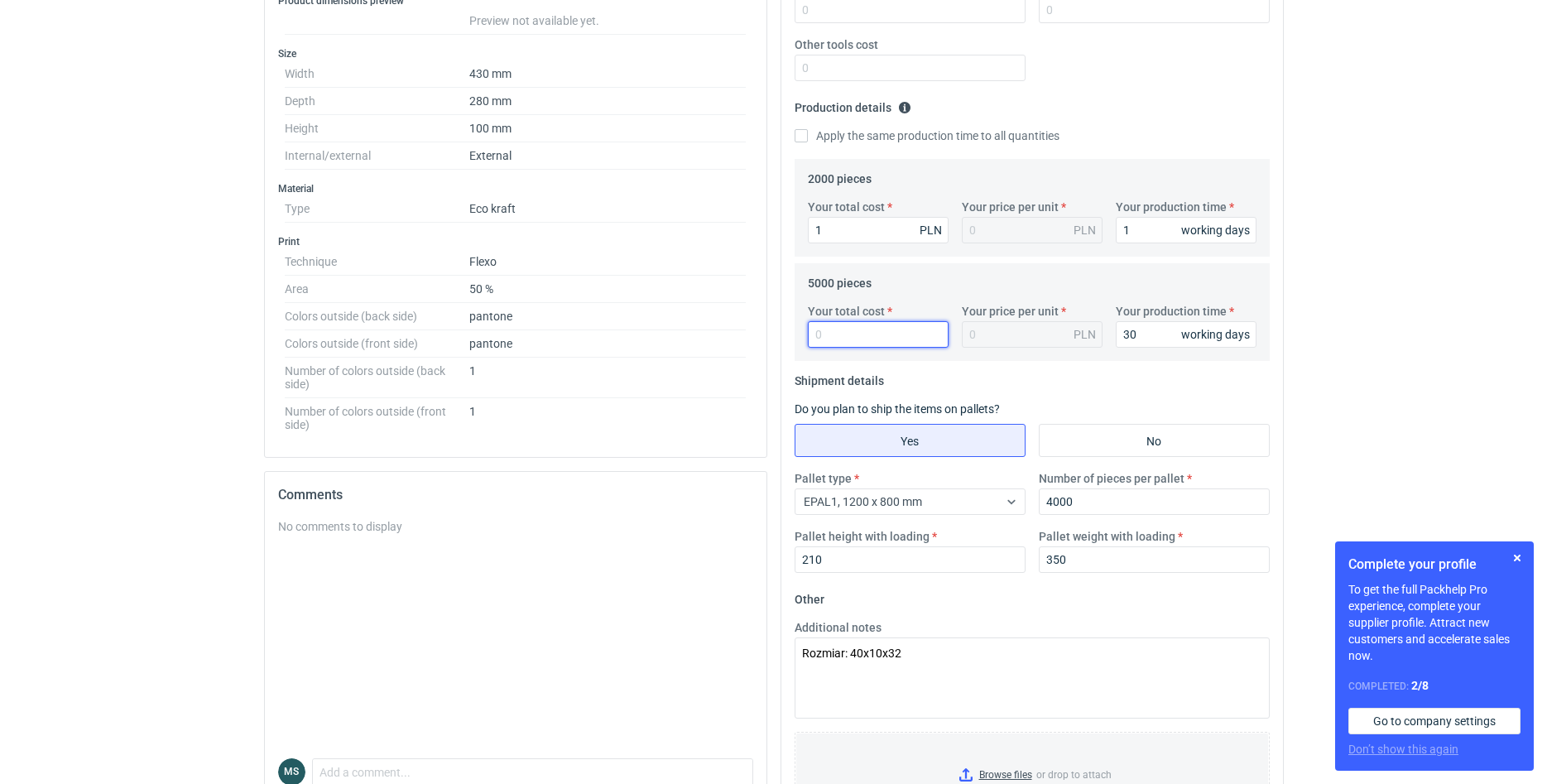
click at [850, 333] on input "Your total cost" at bounding box center [878, 334] width 140 height 27
type input "2900"
type input "0.58"
type input "2900"
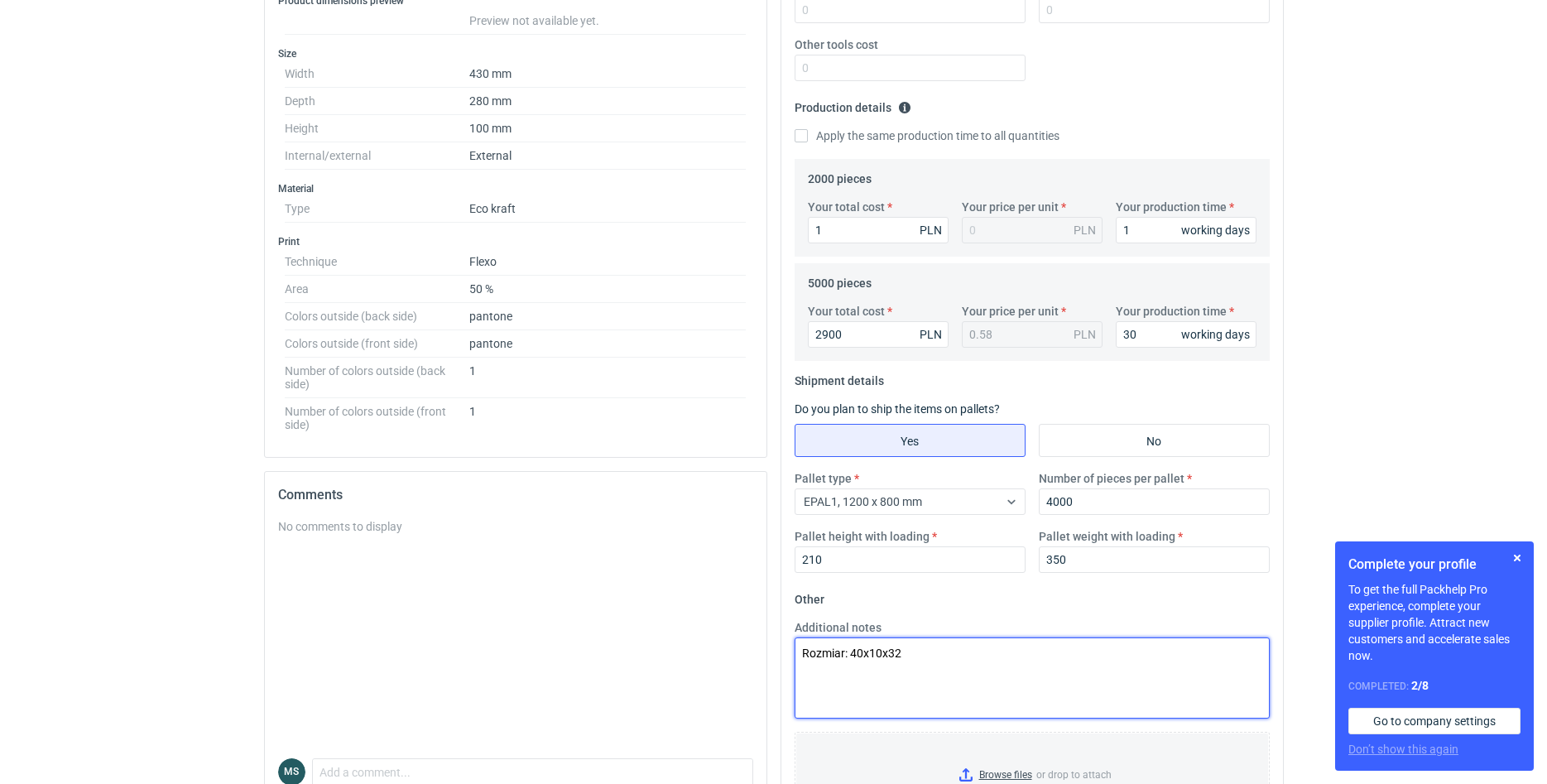
click at [958, 653] on textarea "Rozmiar: 40x10x32" at bounding box center [1032, 678] width 475 height 81
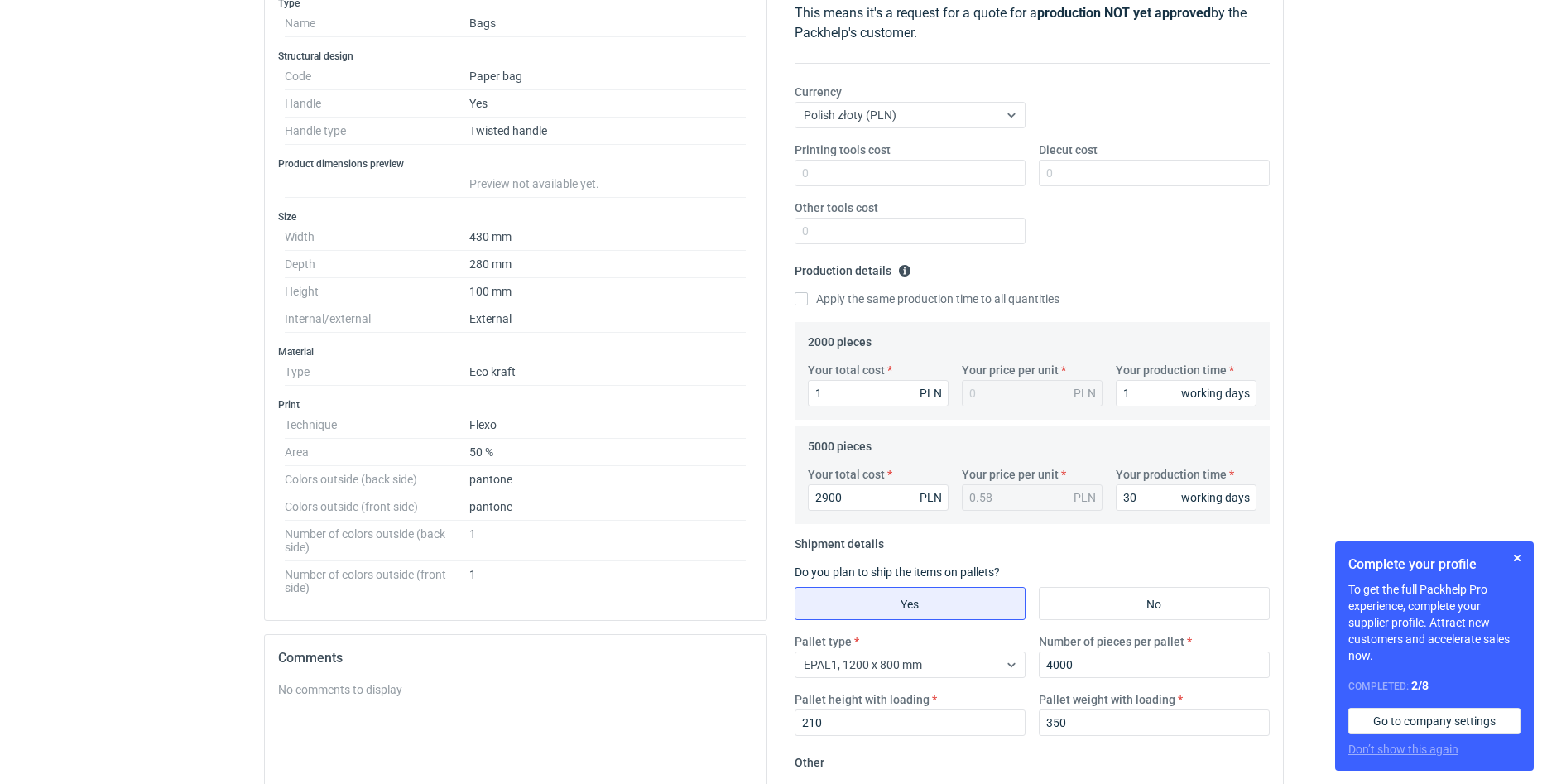
scroll to position [0, 0]
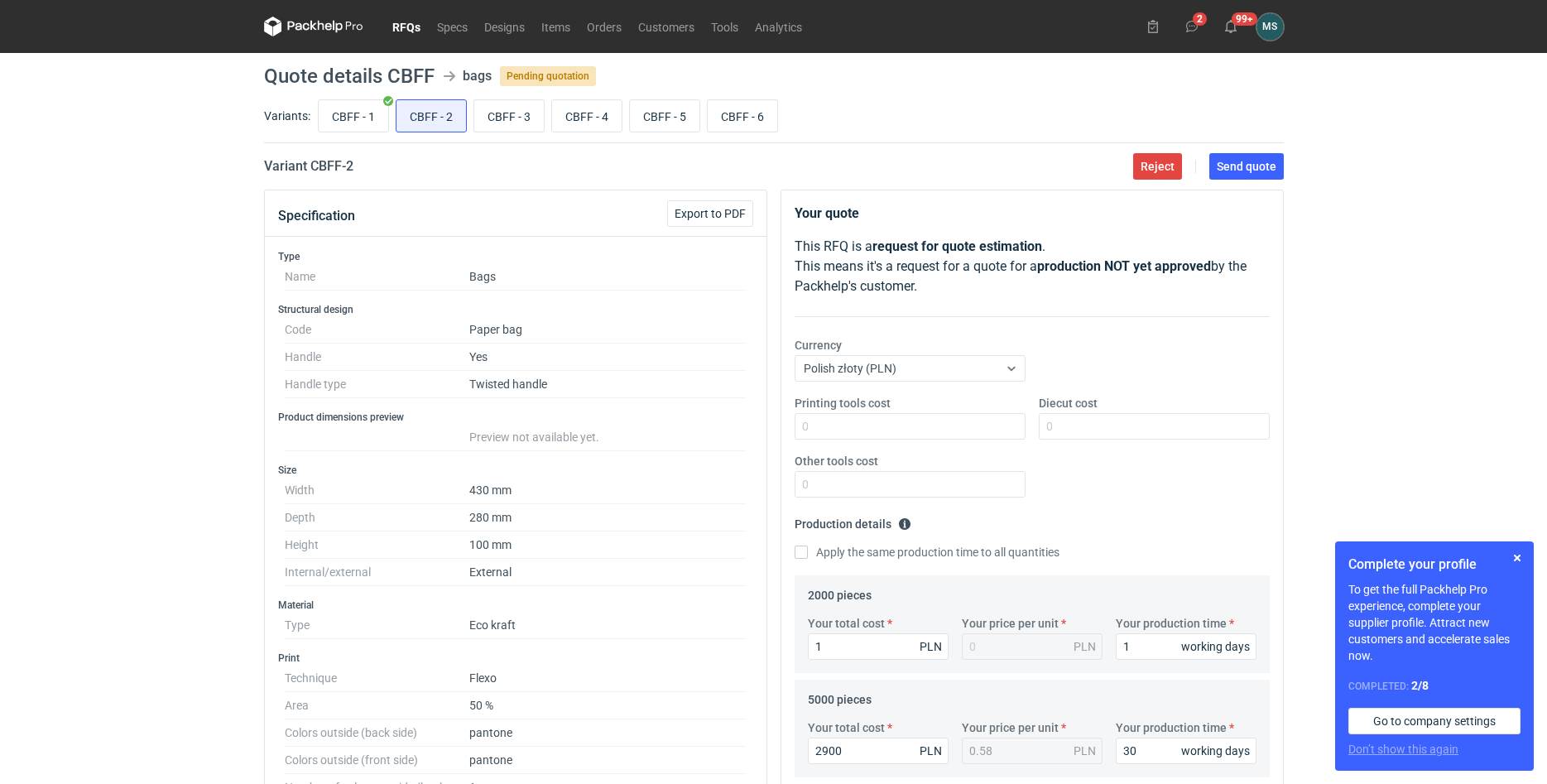
type textarea "Rozmiar: 40x10x32 + koszt matrycy"
click at [1252, 181] on main "Quote details CBFF bags Pending quotation Variants: CBFF - 1 CBFF - 2 CBFF - 3 …" at bounding box center [774, 669] width 1033 height 1232
click at [1251, 173] on span "Send quote" at bounding box center [1247, 166] width 60 height 12
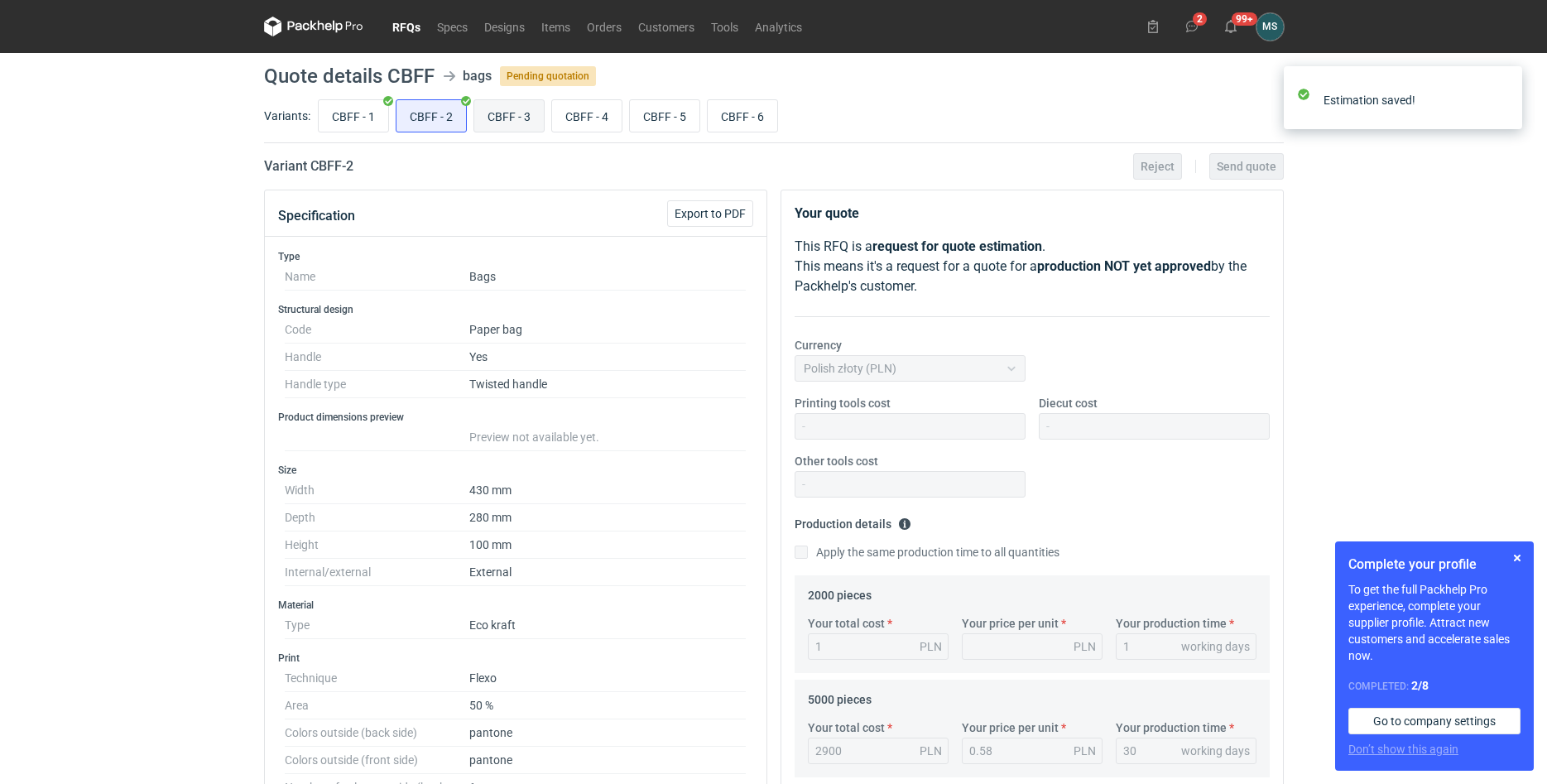
click at [511, 113] on input "CBFF - 3" at bounding box center [510, 115] width 70 height 31
radio input "true"
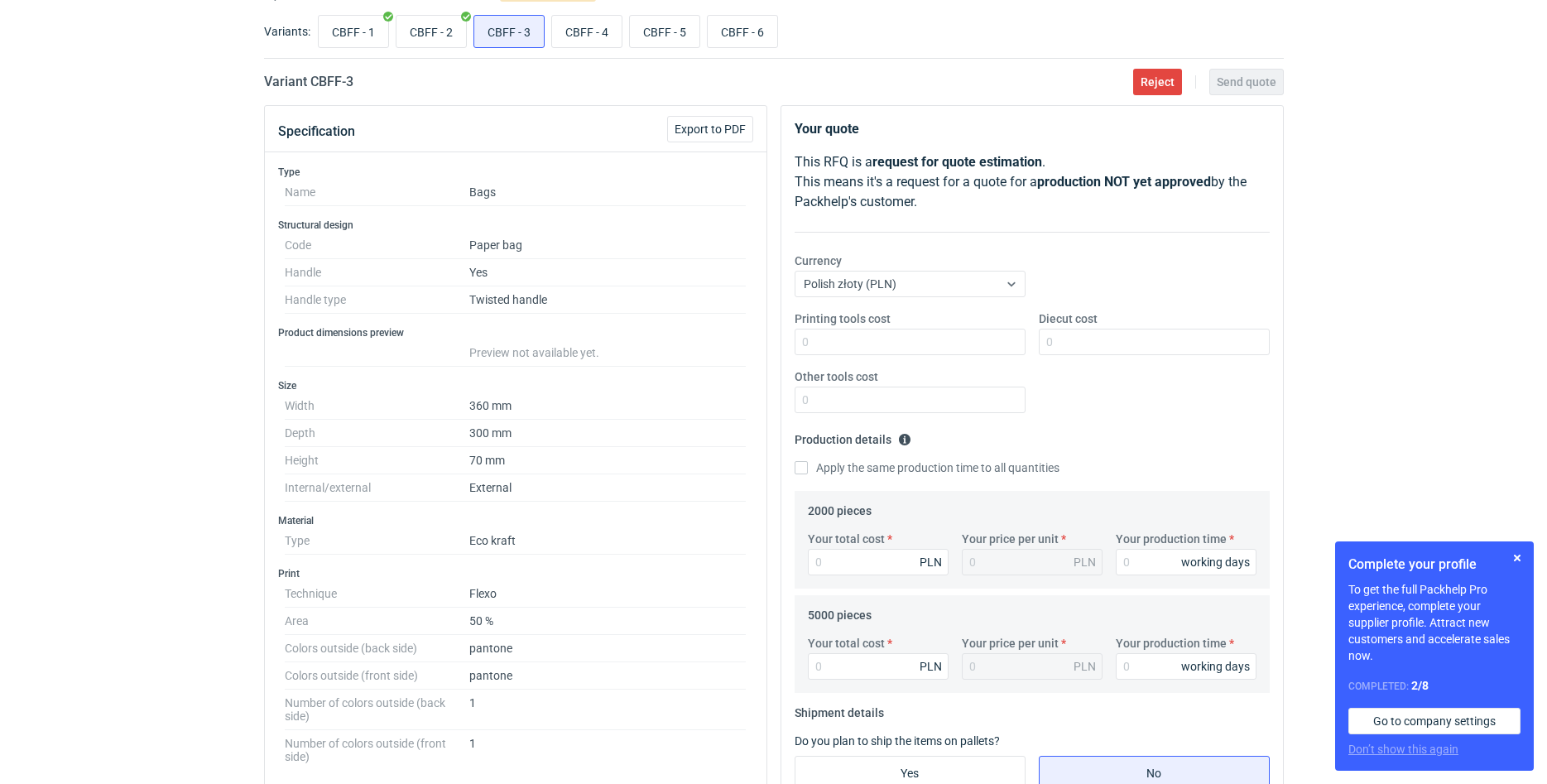
scroll to position [338, 0]
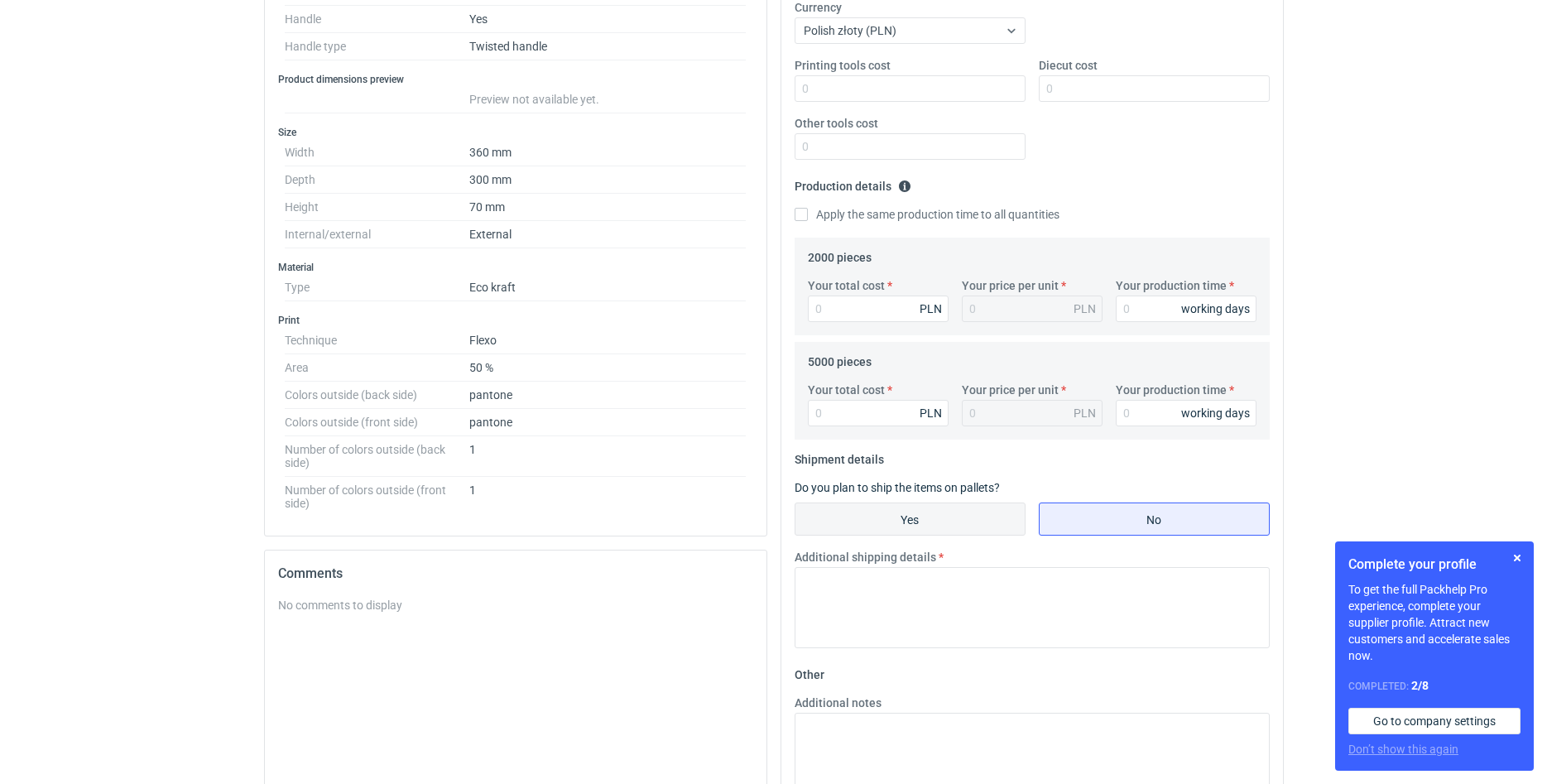
click at [931, 519] on input "Yes" at bounding box center [910, 518] width 229 height 31
radio input "true"
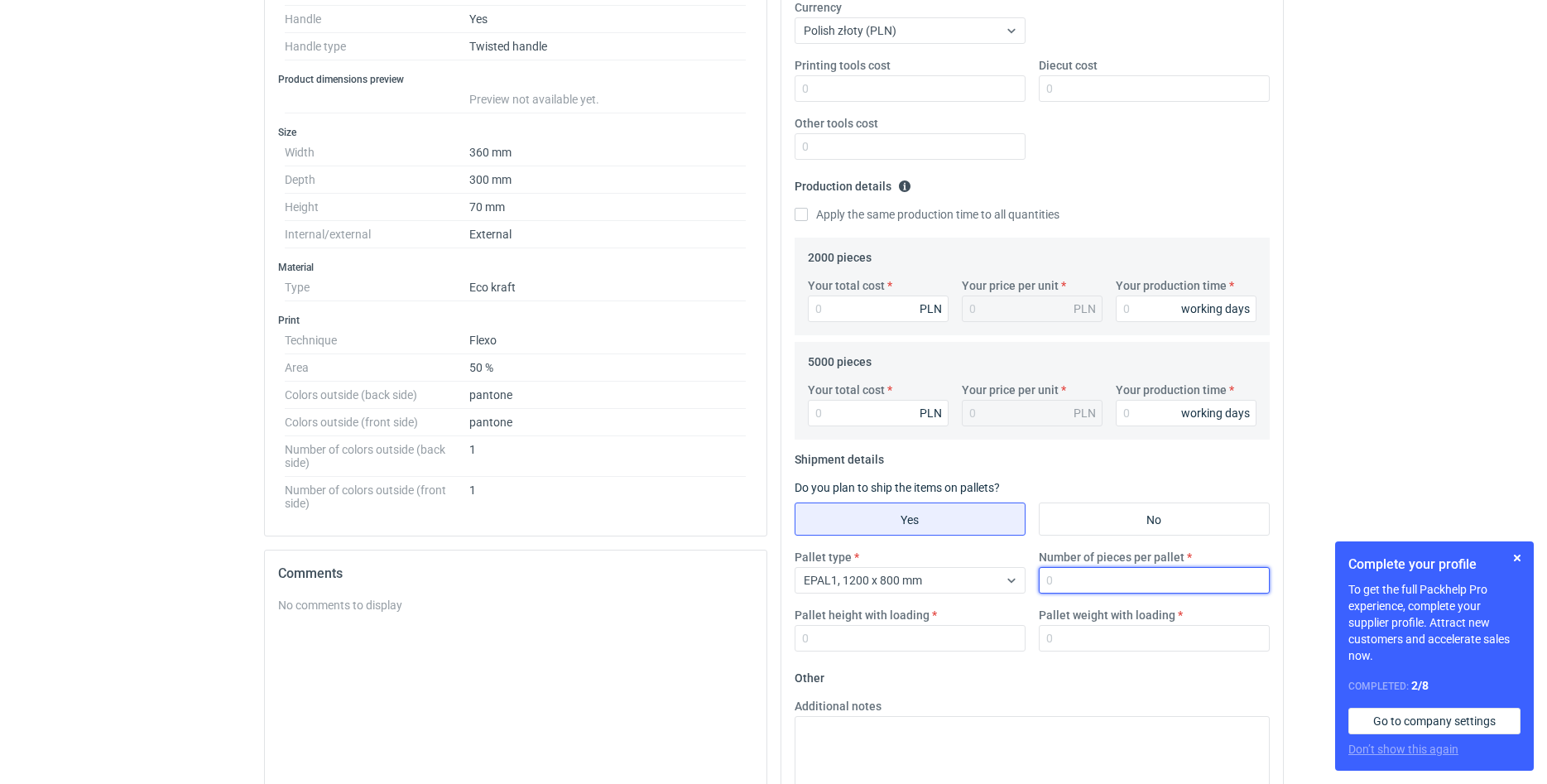
click at [1072, 584] on input "Number of pieces per pallet" at bounding box center [1154, 580] width 231 height 27
type input "5600"
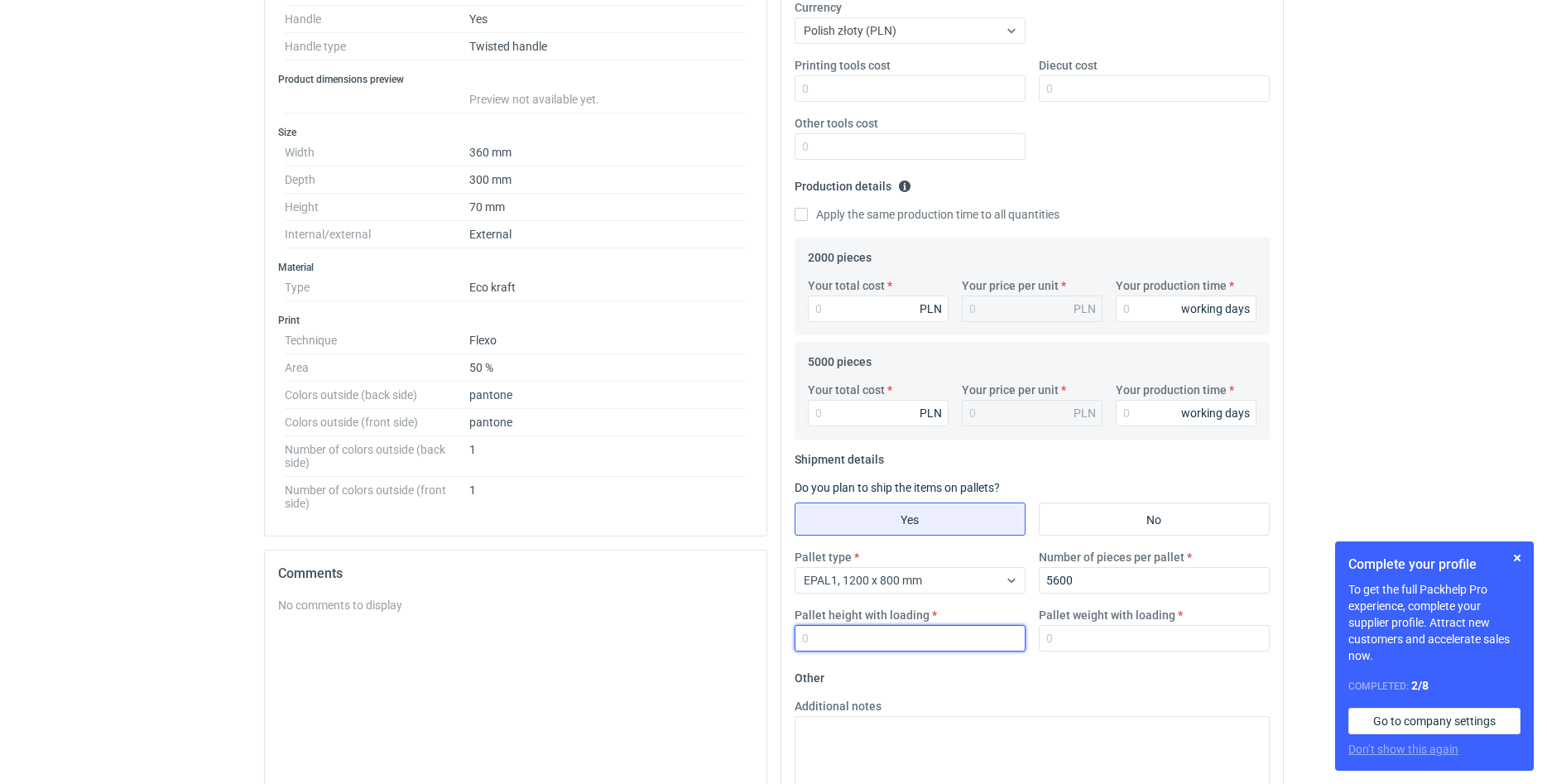
click at [952, 636] on input "Pallet height with loading" at bounding box center [910, 638] width 231 height 27
type input "210"
click at [1096, 633] on input "Pallet weight with loading" at bounding box center [1154, 638] width 231 height 27
type input "350"
click at [1112, 307] on div "Your production time working days" at bounding box center [1187, 299] width 154 height 45
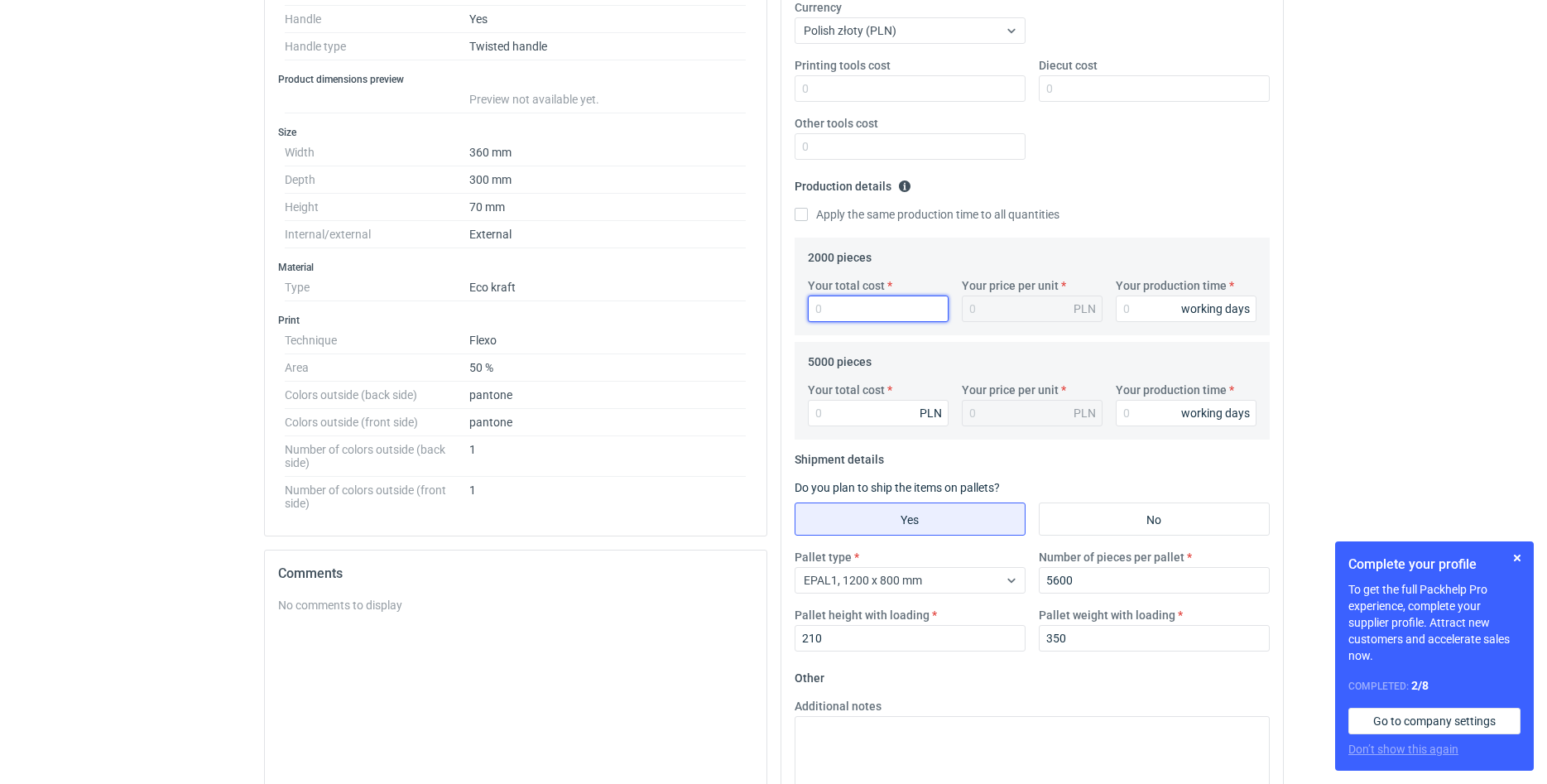
click at [891, 314] on input "Your total cost" at bounding box center [878, 309] width 140 height 27
type input "1"
click at [1125, 311] on input "Your production time" at bounding box center [1186, 309] width 140 height 27
type input "1"
click at [1137, 414] on input "Your production time" at bounding box center [1186, 413] width 140 height 27
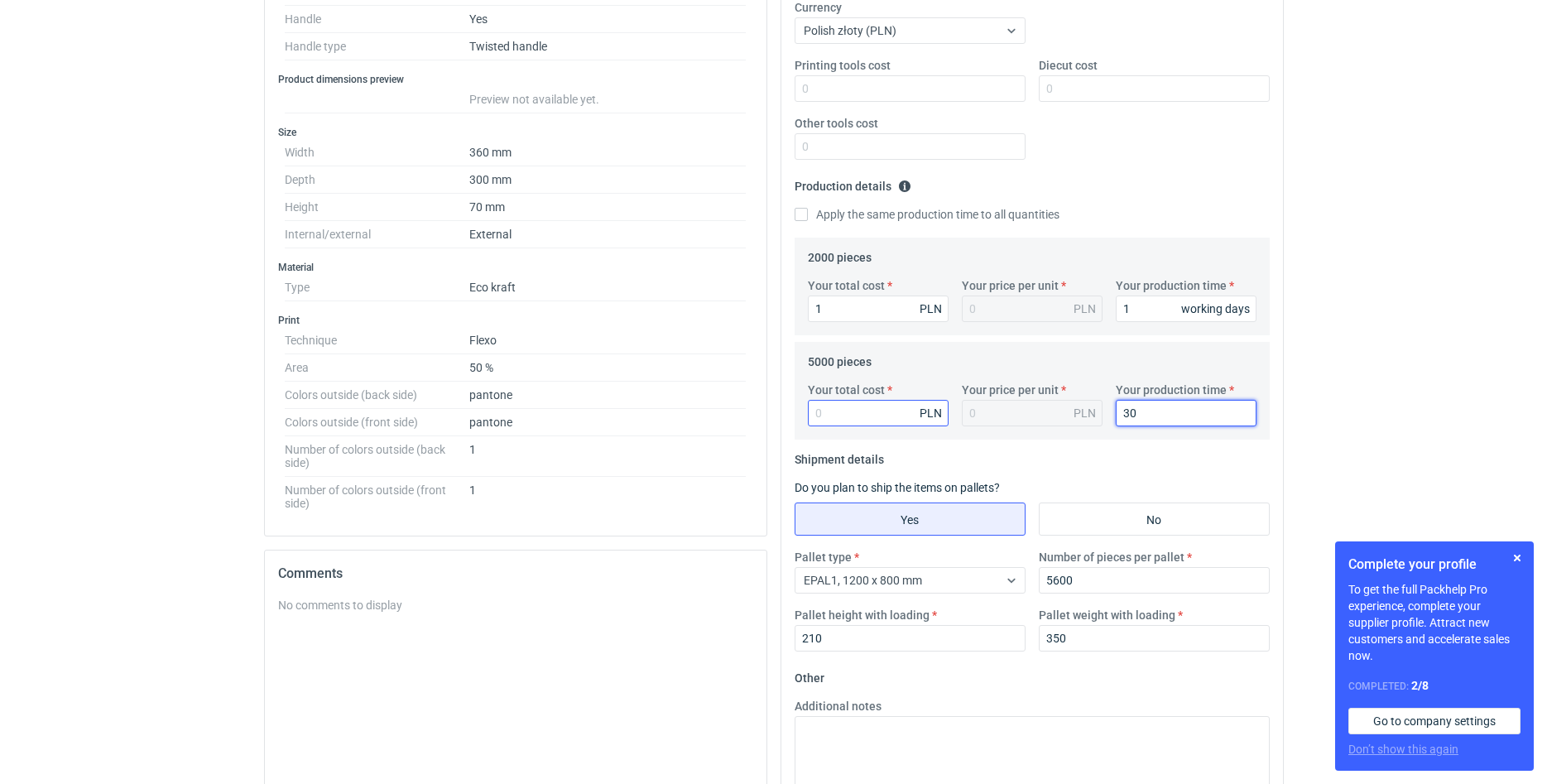
type input "30"
click at [884, 417] on input "Your total cost" at bounding box center [878, 413] width 140 height 27
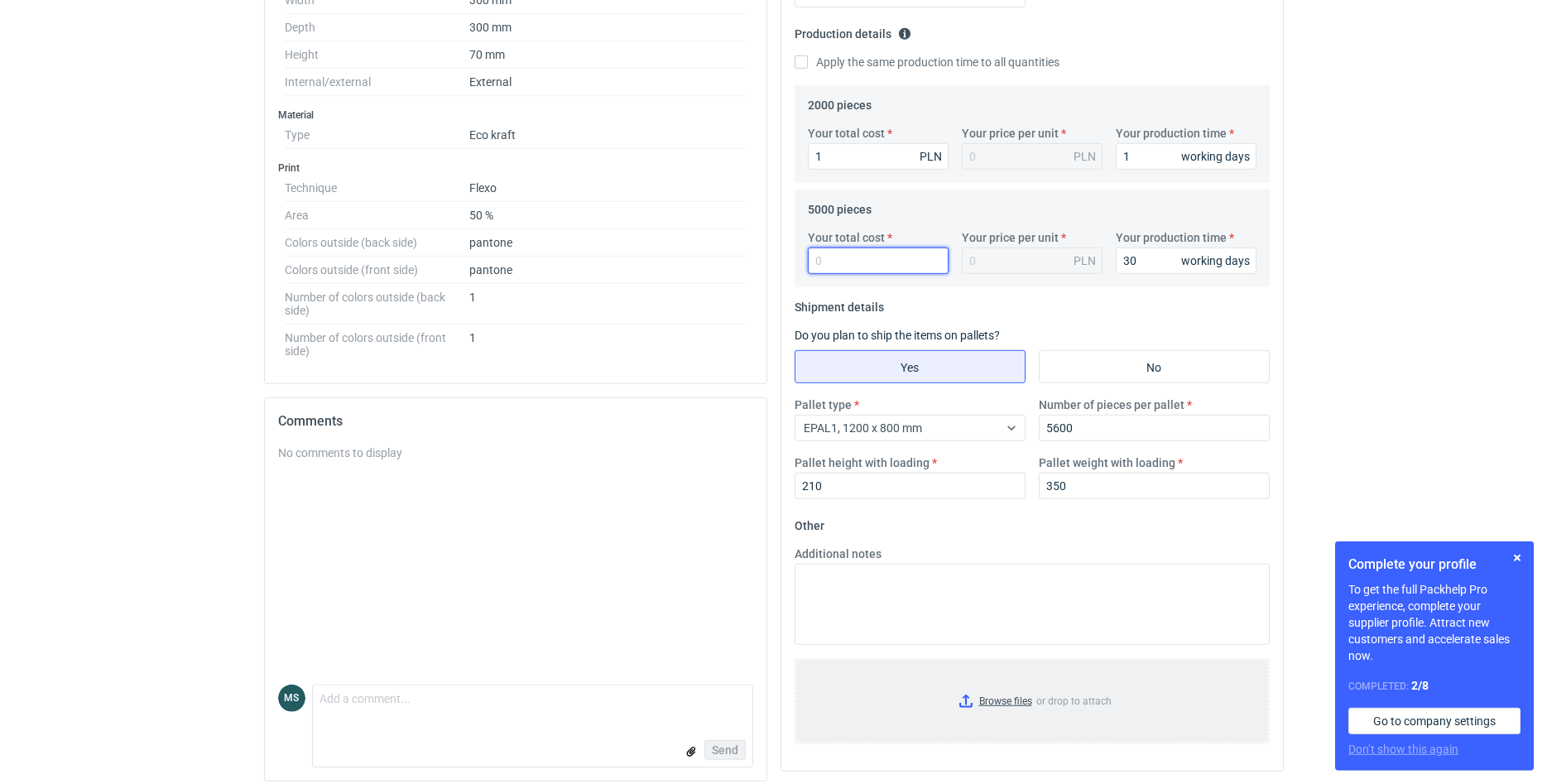
scroll to position [501, 0]
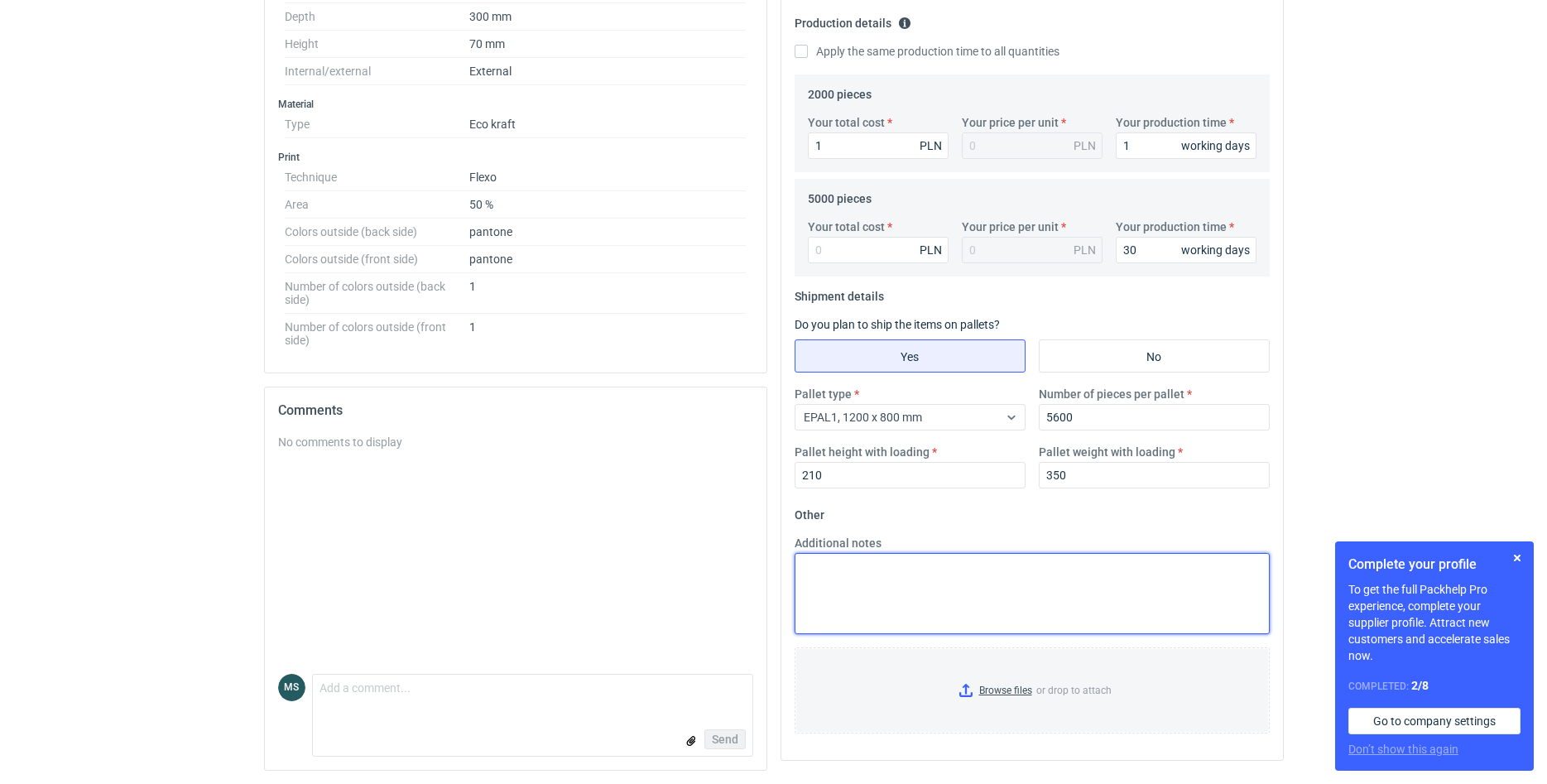
click at [862, 597] on textarea "Additional notes" at bounding box center [1032, 593] width 475 height 81
click at [895, 574] on textarea "Rozmiar:" at bounding box center [1032, 593] width 475 height 81
type textarea "Rozmiar: 35x11x32 + koszt matryc"
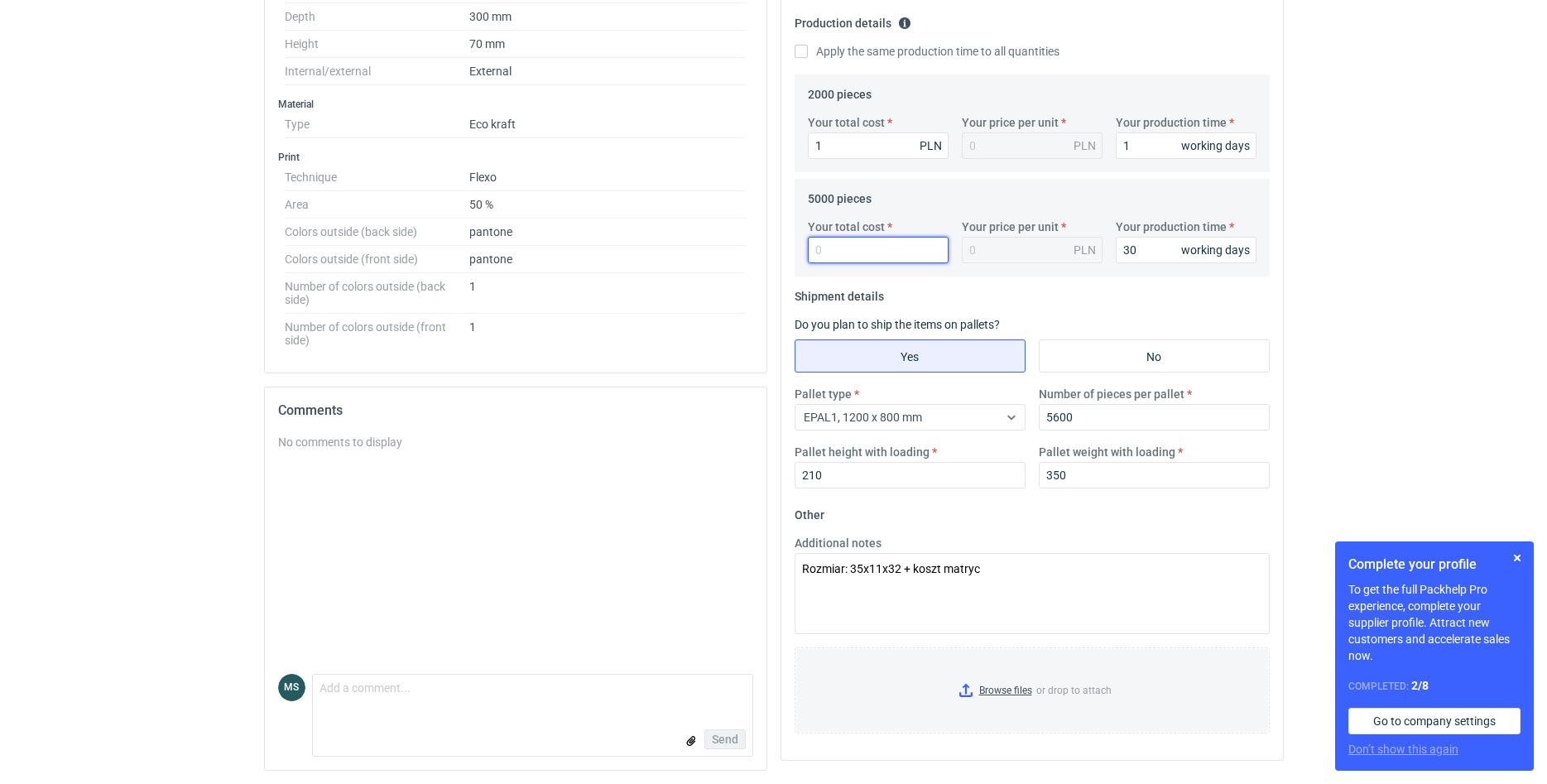
click at [874, 249] on input "Your total cost" at bounding box center [878, 250] width 140 height 27
type input "2700"
type input "0.54"
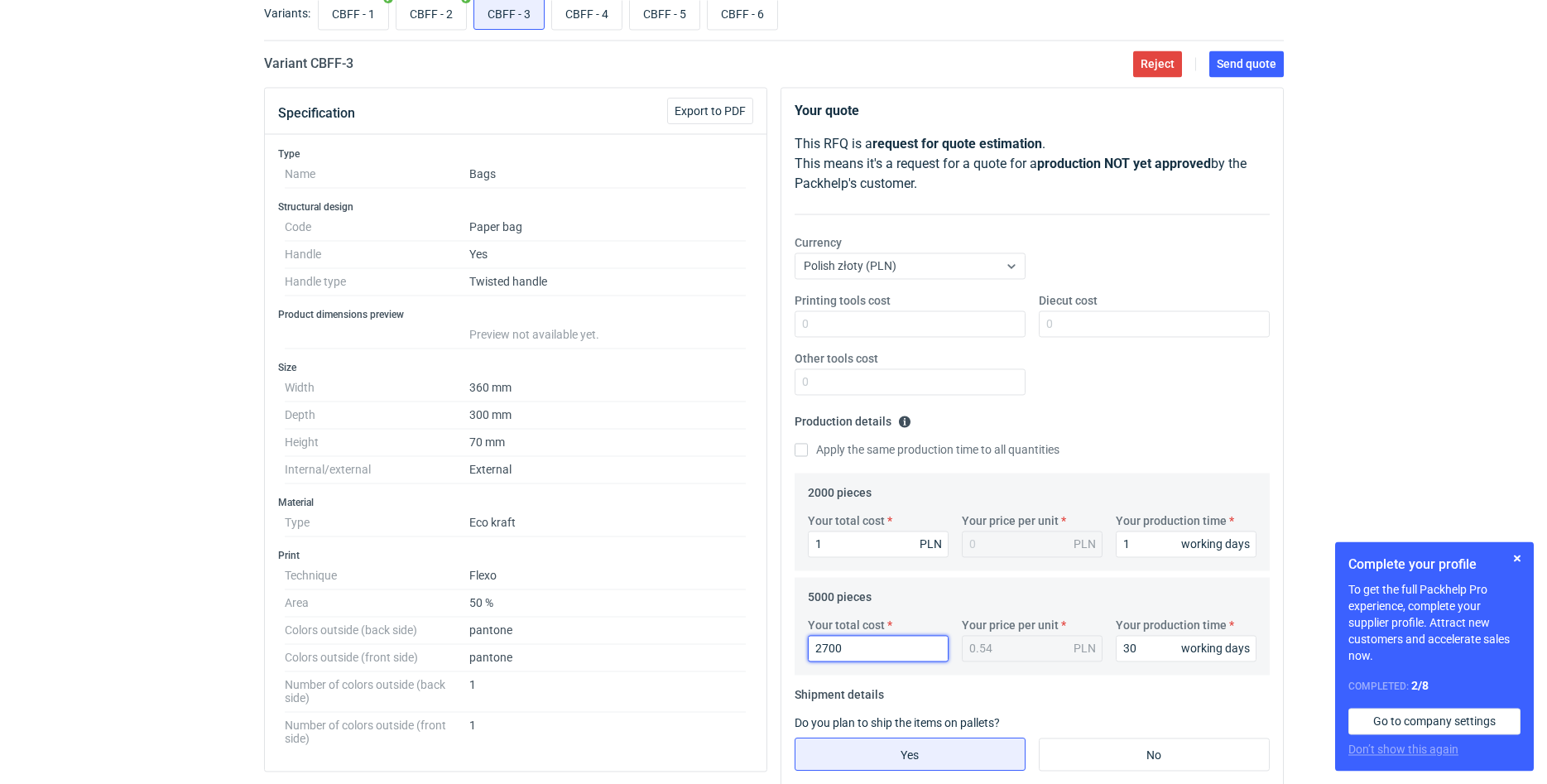
scroll to position [79, 0]
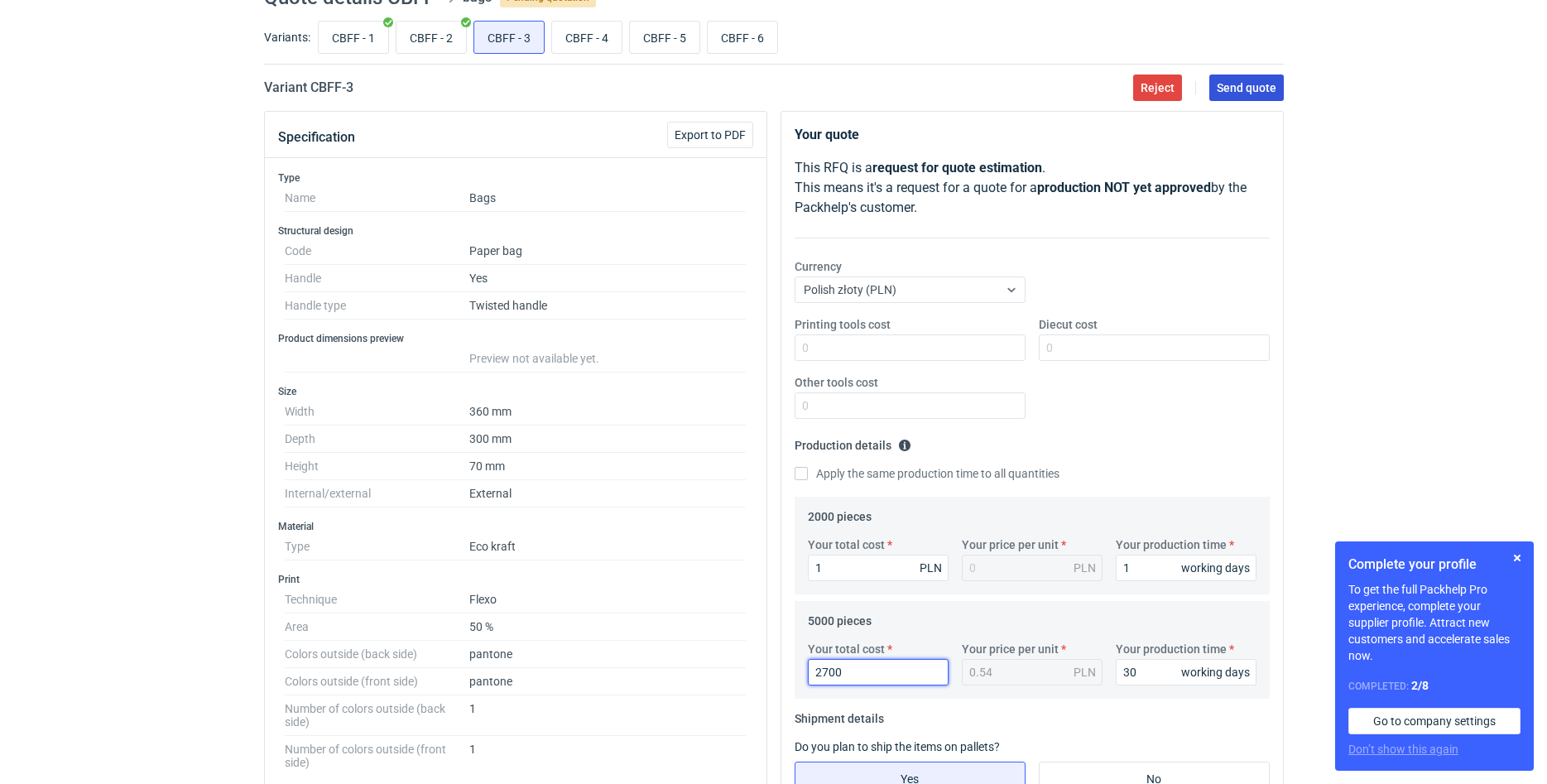
type input "2700"
click at [1253, 93] on span "Send quote" at bounding box center [1247, 88] width 60 height 12
